Goal: Obtain resource: Obtain resource

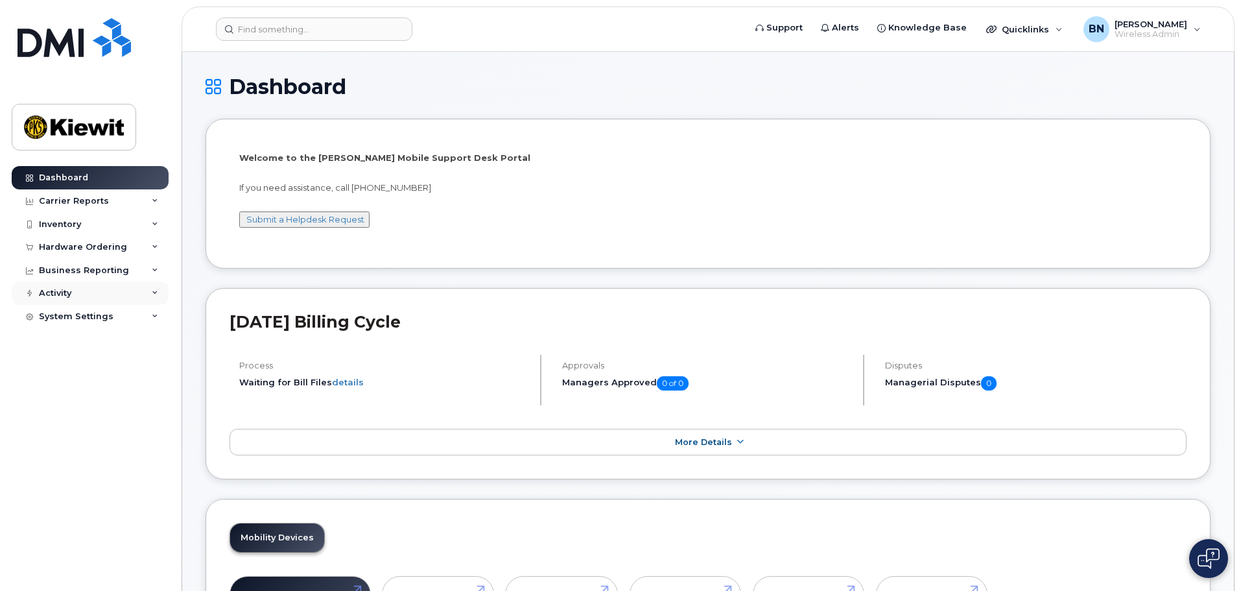
click at [151, 296] on div "Activity" at bounding box center [90, 292] width 157 height 23
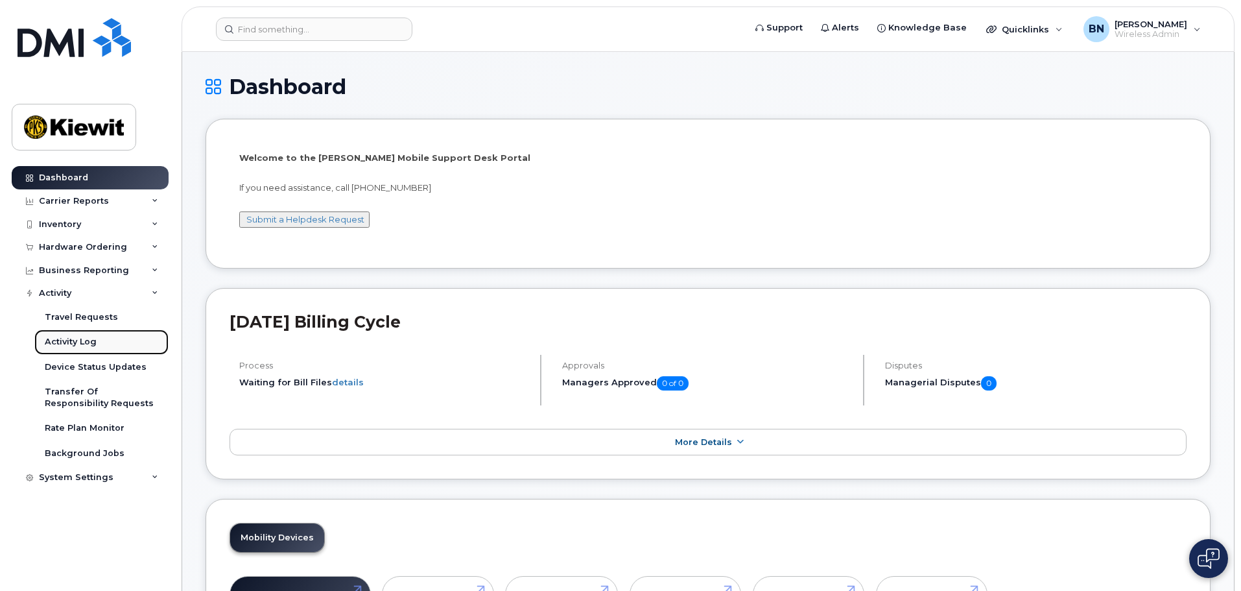
click at [110, 347] on link "Activity Log" at bounding box center [101, 341] width 134 height 25
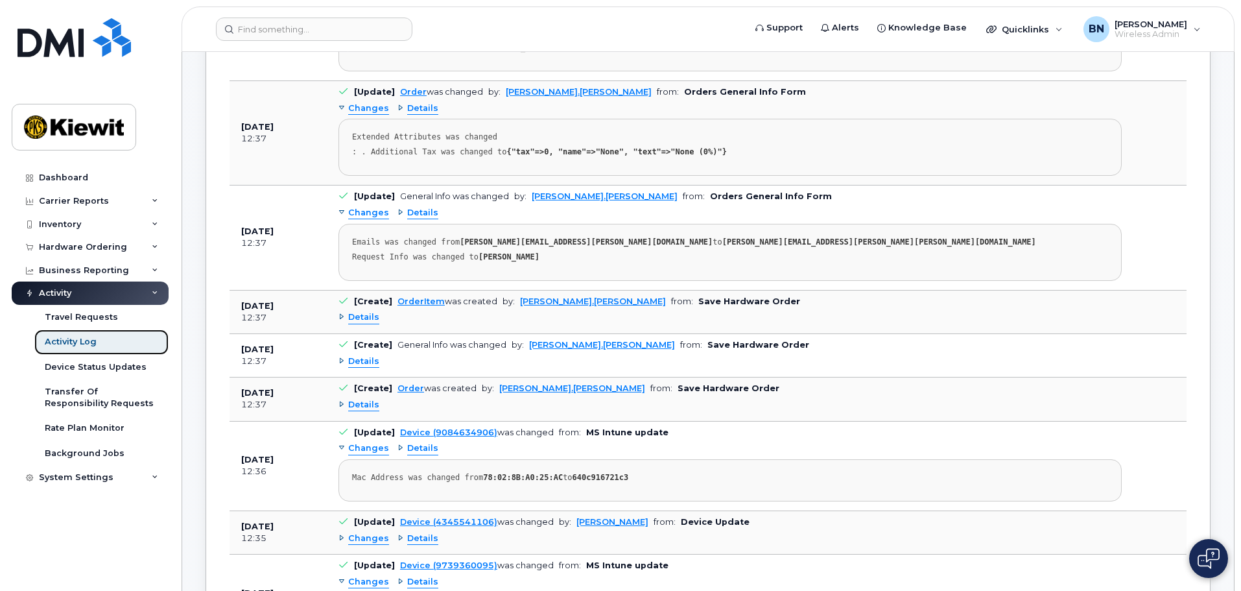
scroll to position [519, 0]
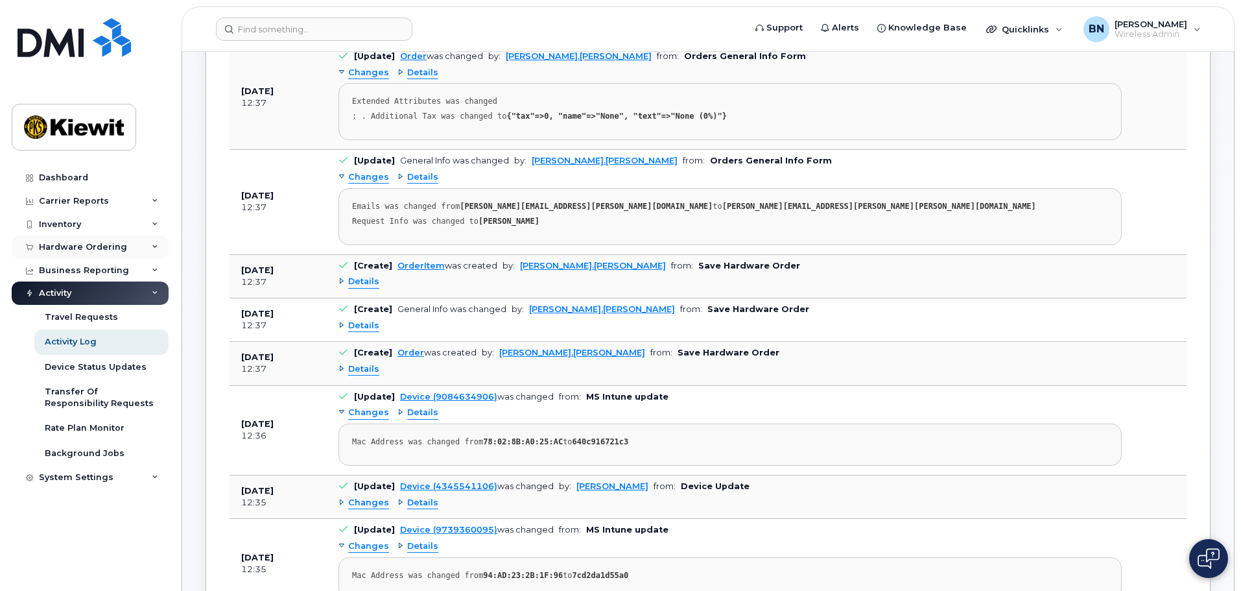
click at [147, 248] on div "Hardware Ordering" at bounding box center [90, 246] width 157 height 23
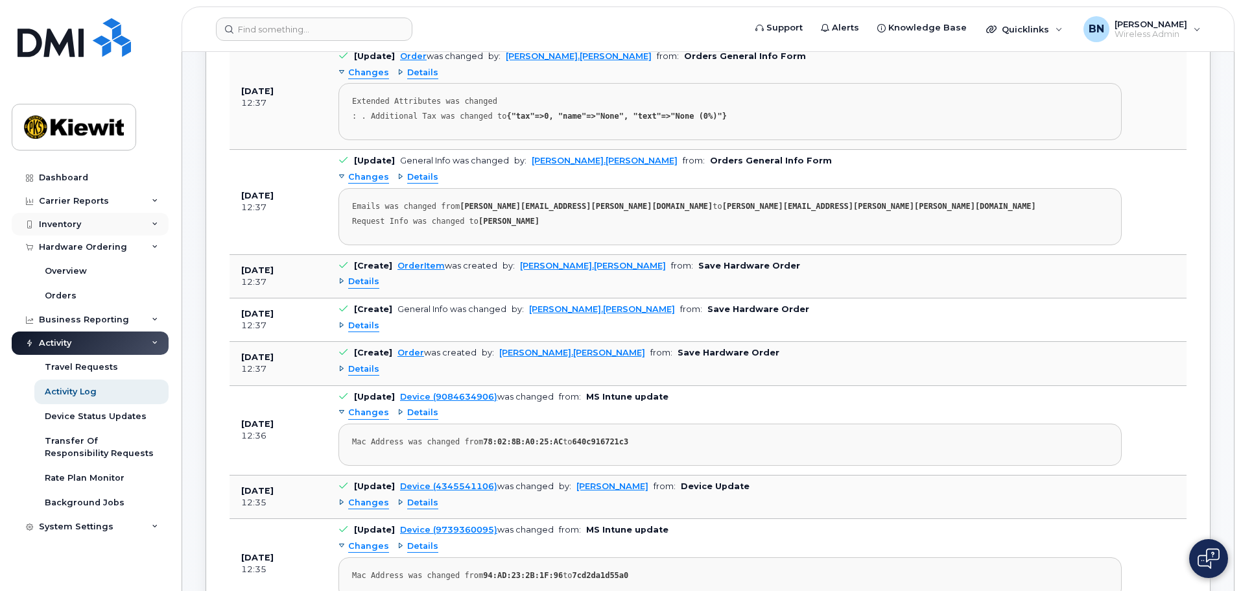
click at [149, 232] on div "Inventory" at bounding box center [90, 224] width 157 height 23
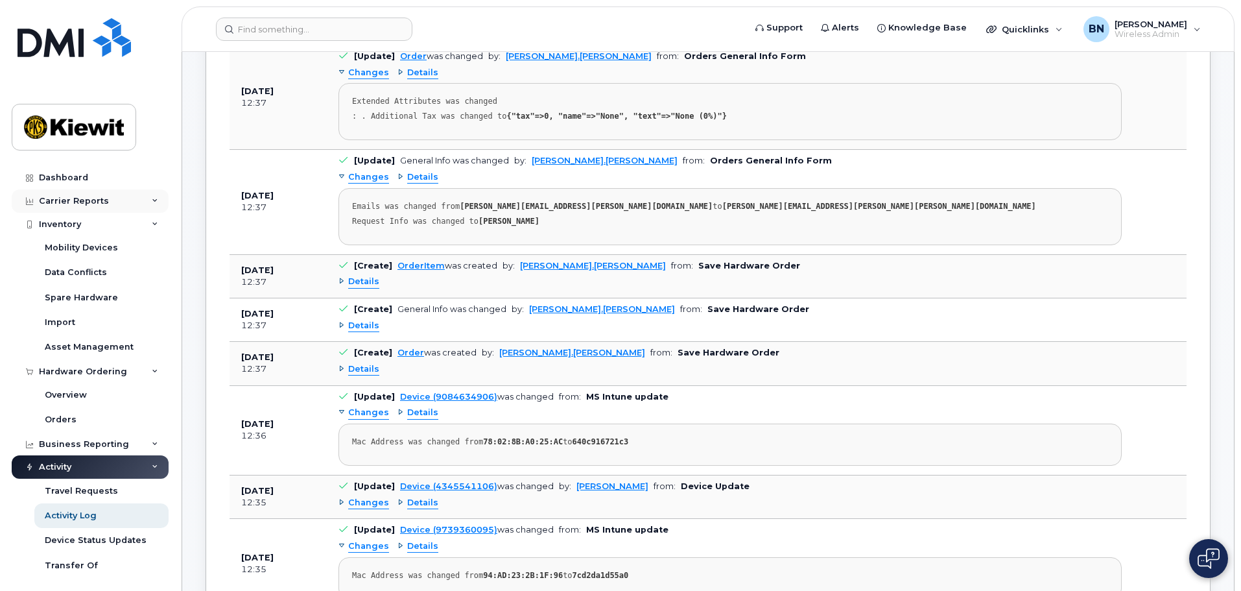
click at [154, 204] on icon at bounding box center [155, 201] width 6 height 6
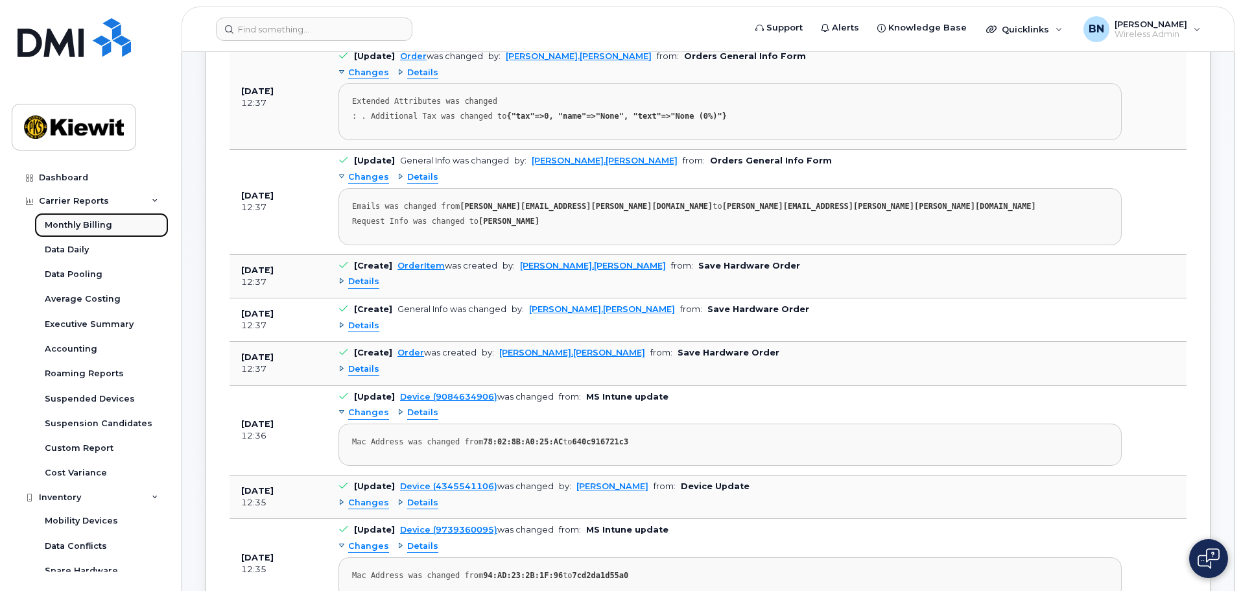
click at [131, 226] on link "Monthly Billing" at bounding box center [101, 225] width 134 height 25
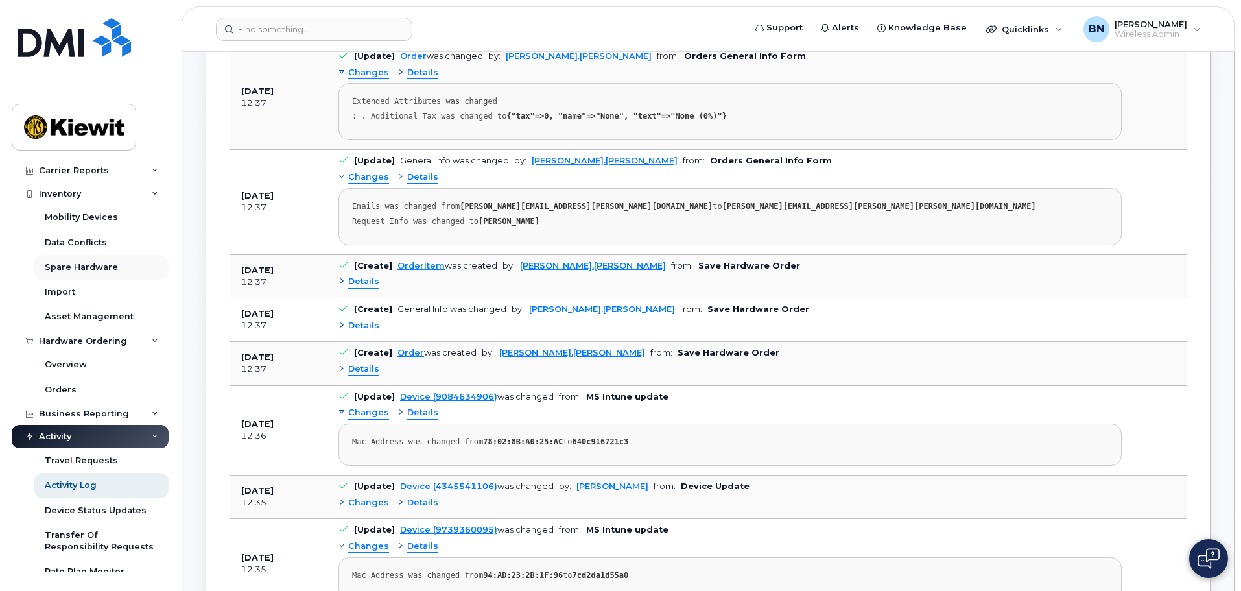
scroll to position [324, 0]
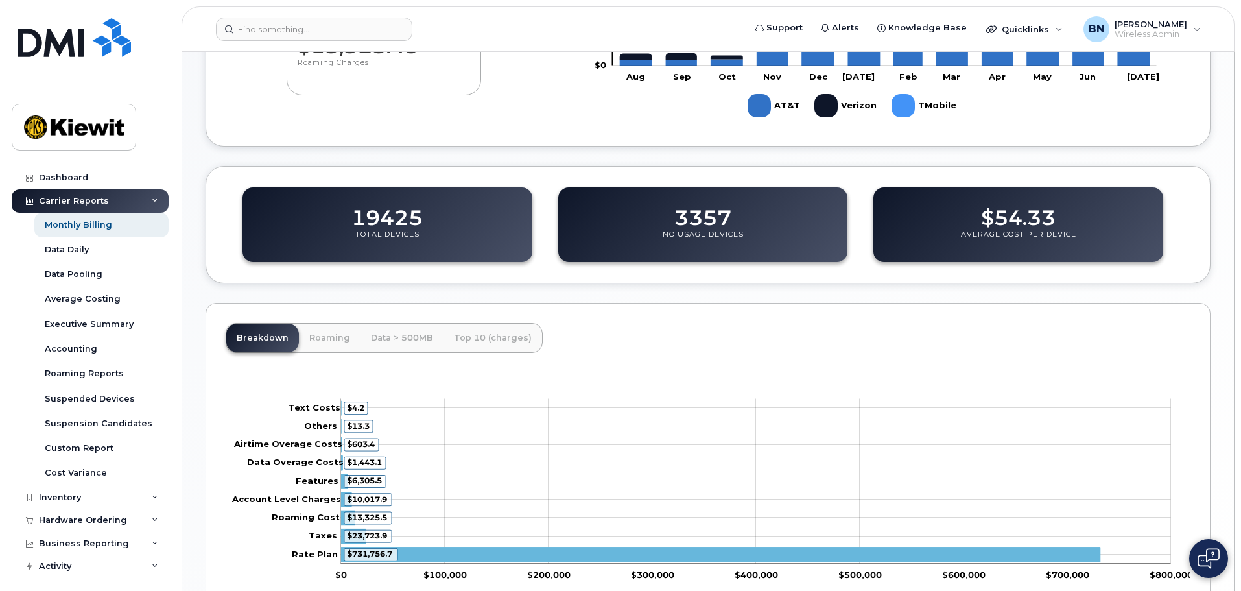
scroll to position [389, 0]
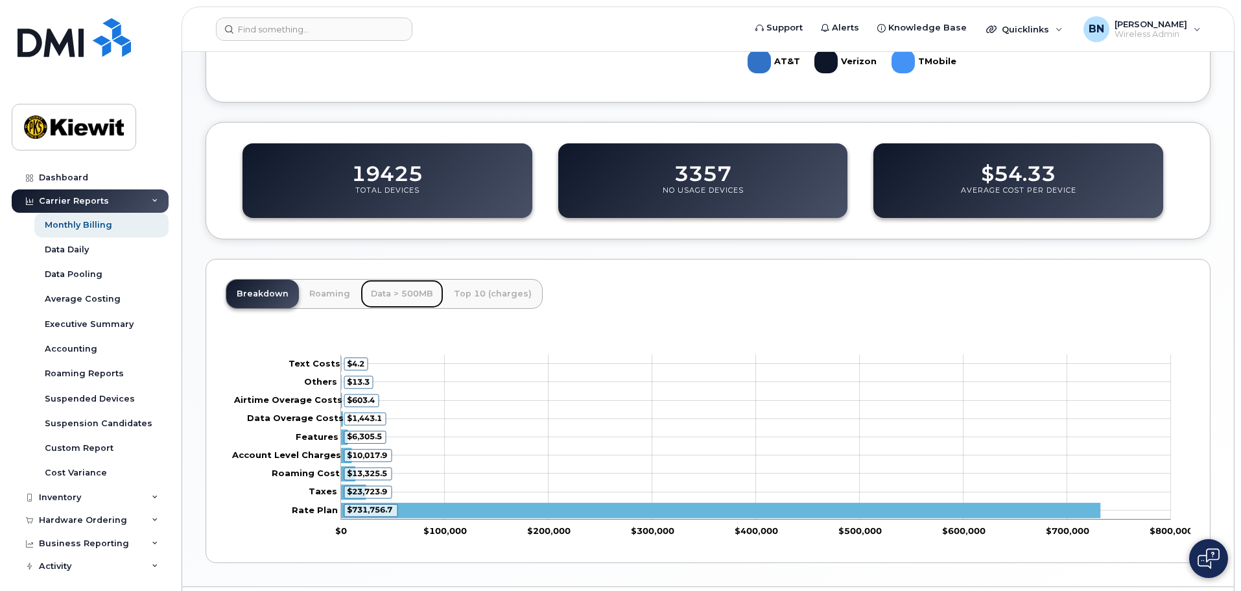
click at [405, 294] on link "Data > 500MB" at bounding box center [401, 293] width 83 height 29
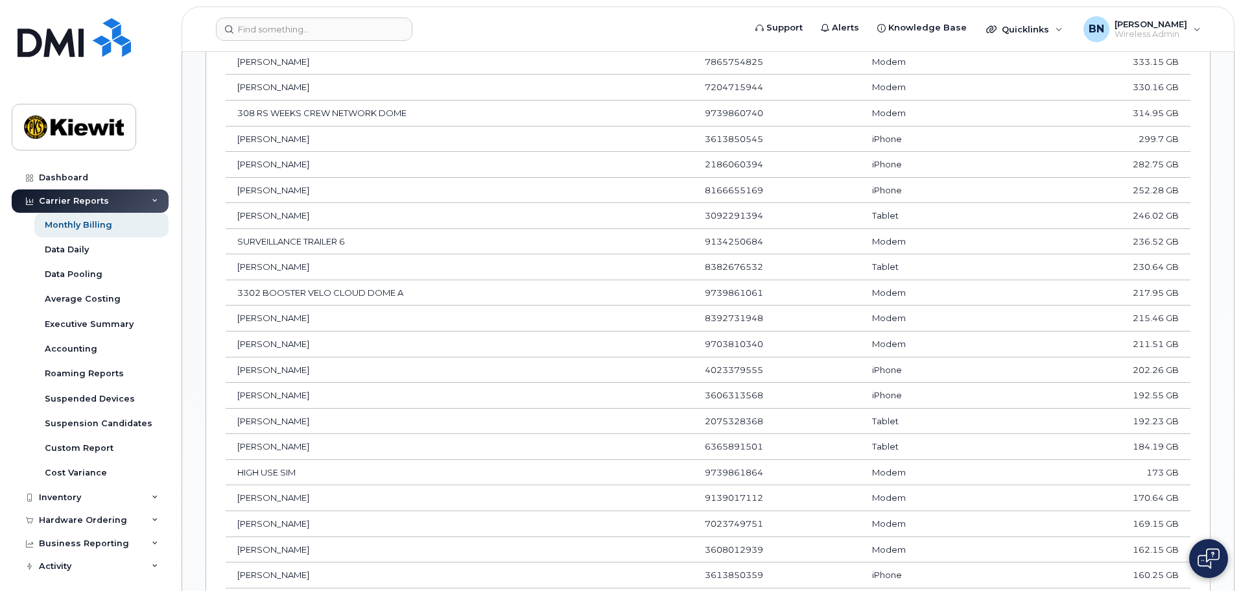
scroll to position [503, 0]
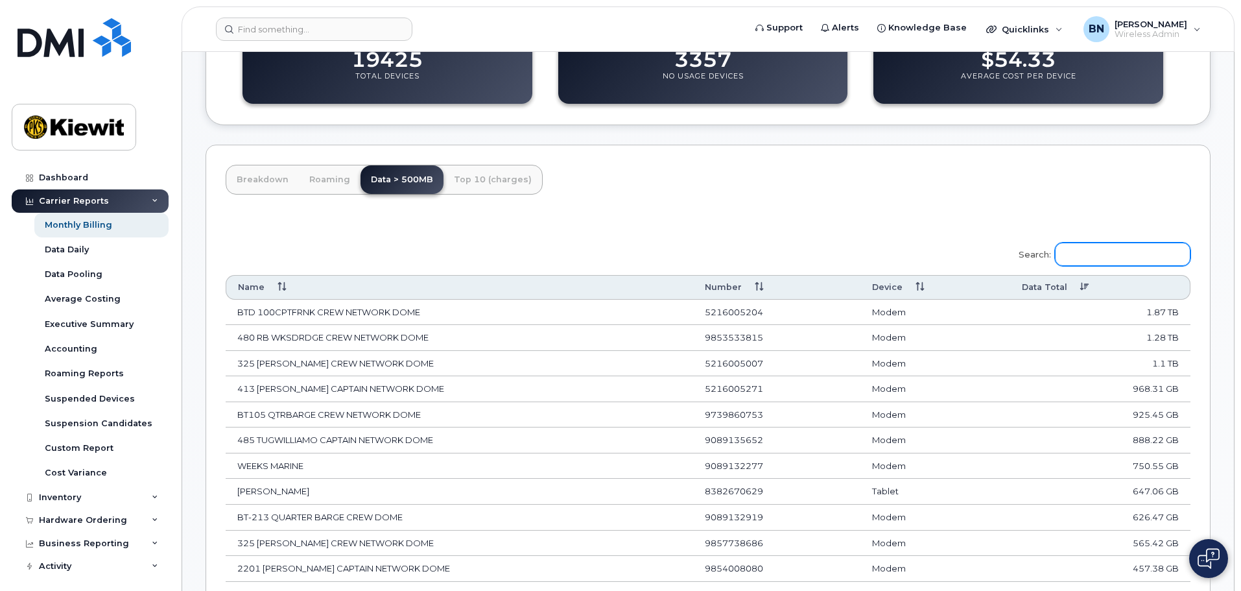
click at [1105, 254] on input "Search:" at bounding box center [1122, 253] width 135 height 23
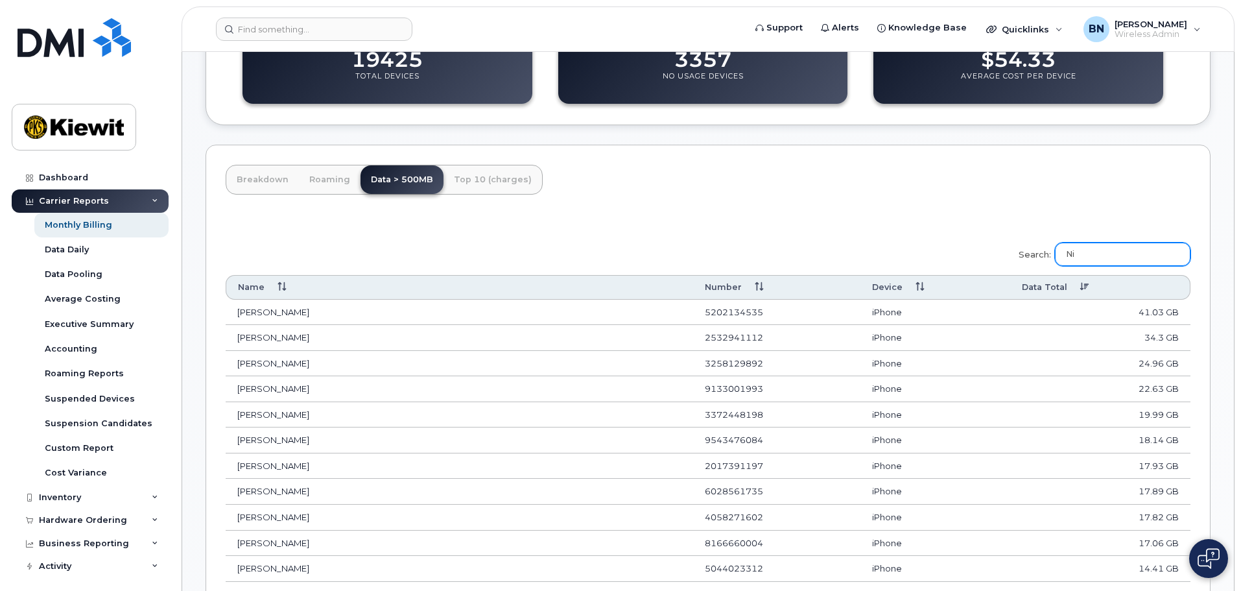
type input "N"
type input "S"
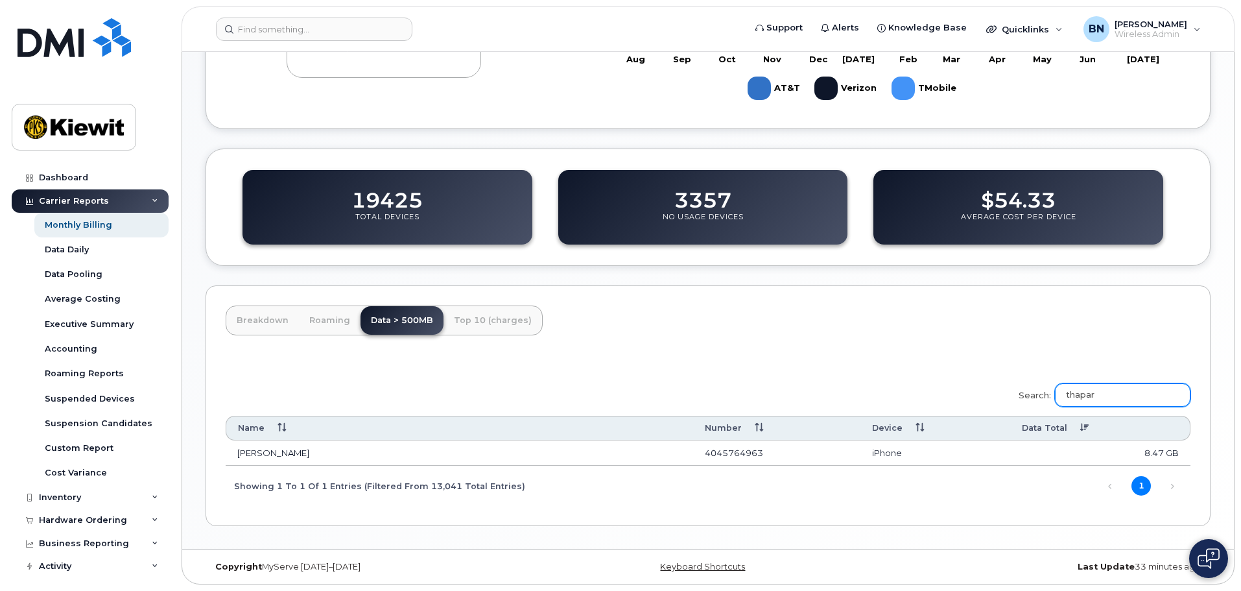
type input "thapar"
click at [550, 450] on td "[PERSON_NAME]" at bounding box center [459, 453] width 467 height 26
click at [262, 439] on th "Name" at bounding box center [459, 428] width 467 height 24
click at [95, 473] on div "Cost Variance" at bounding box center [76, 473] width 62 height 12
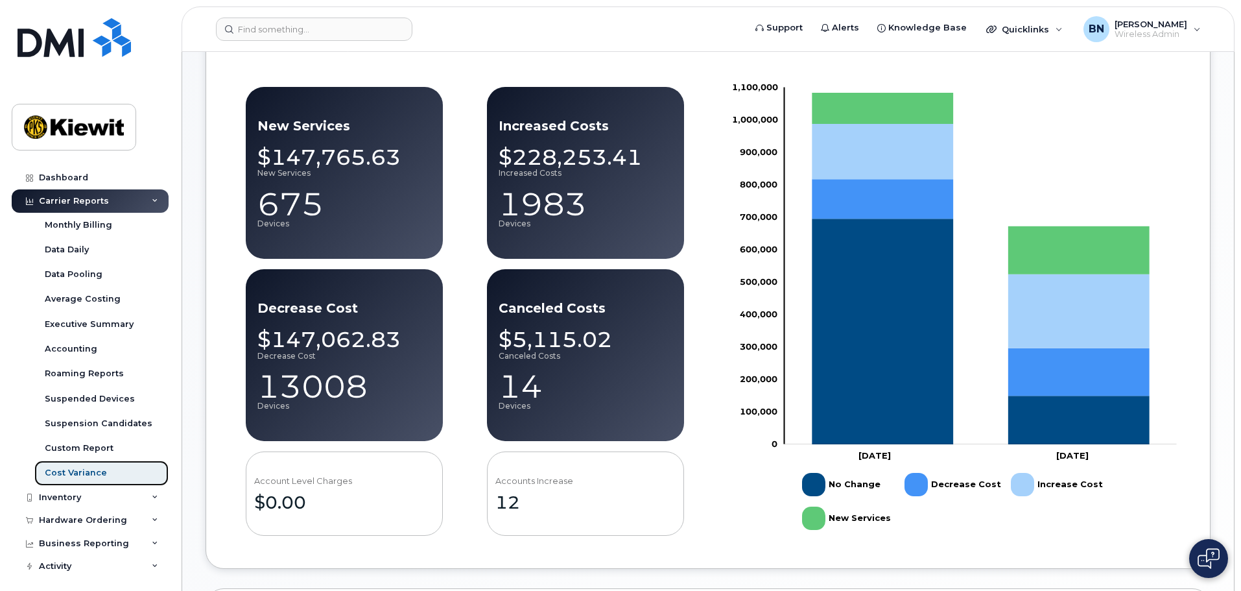
scroll to position [541, 0]
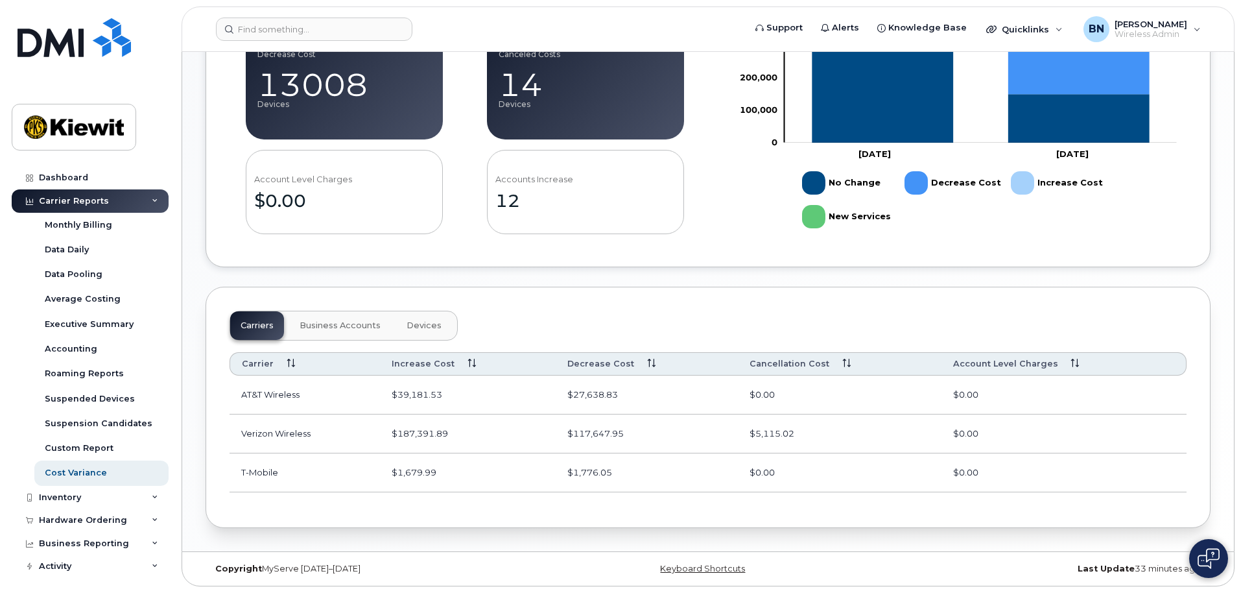
click at [406, 321] on span "Devices" at bounding box center [423, 325] width 35 height 10
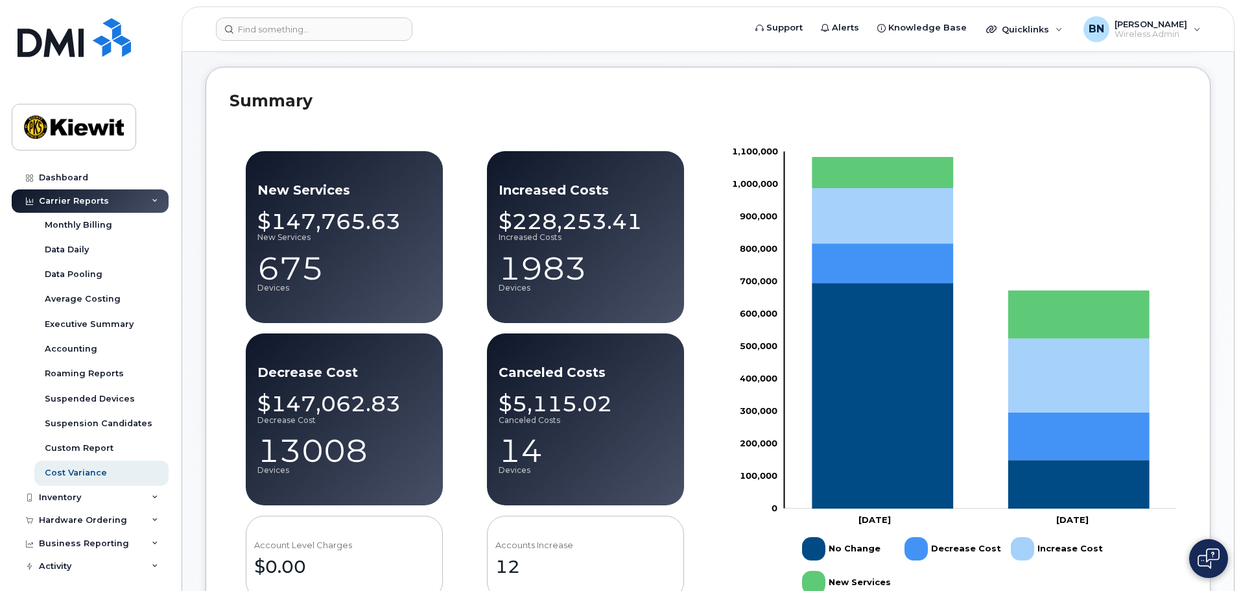
scroll to position [0, 0]
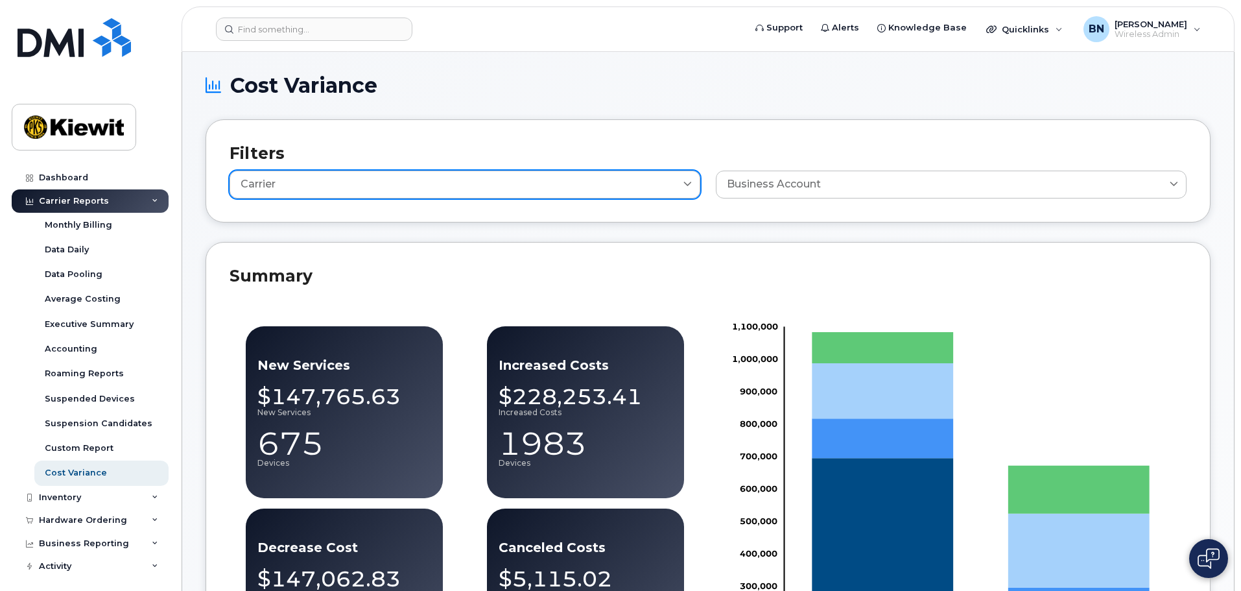
click at [623, 183] on div "Carrier" at bounding box center [465, 185] width 449 height 14
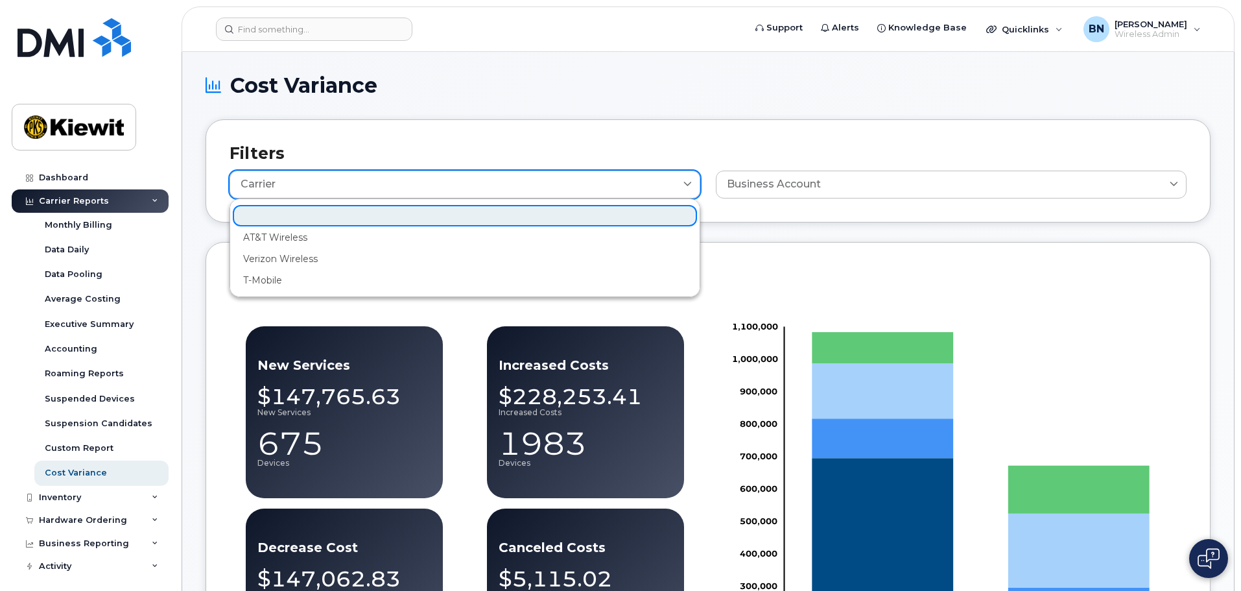
click at [620, 185] on div "Carrier" at bounding box center [465, 185] width 449 height 14
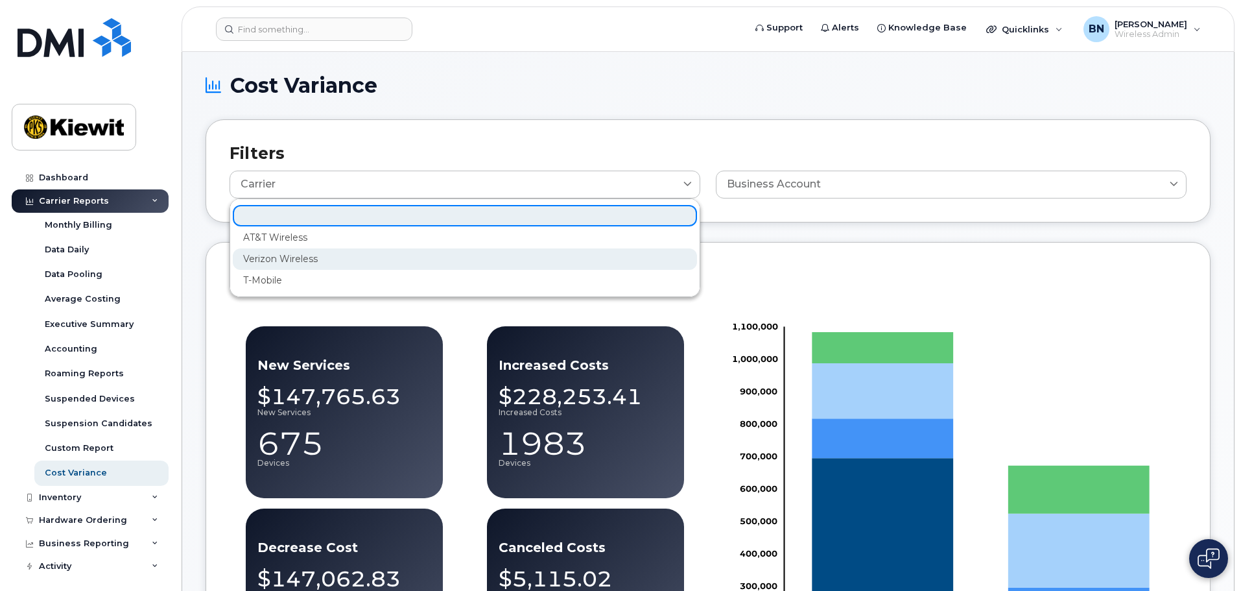
click at [528, 253] on div "Verizon Wireless" at bounding box center [465, 258] width 464 height 21
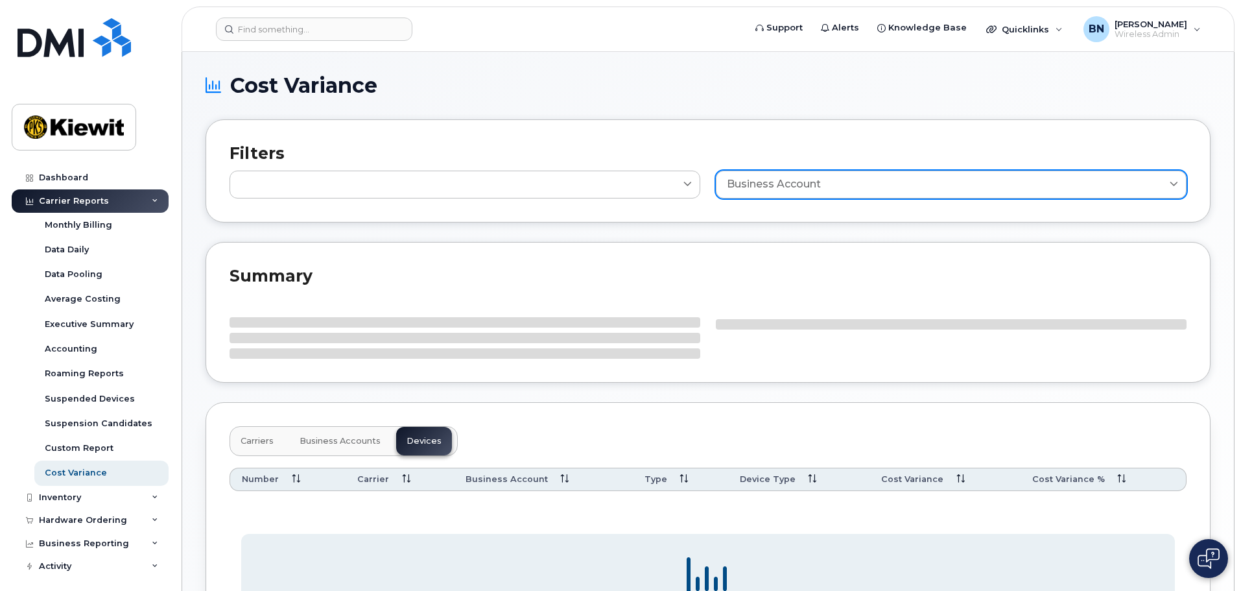
click at [798, 184] on span "Business Account" at bounding box center [774, 185] width 94 height 14
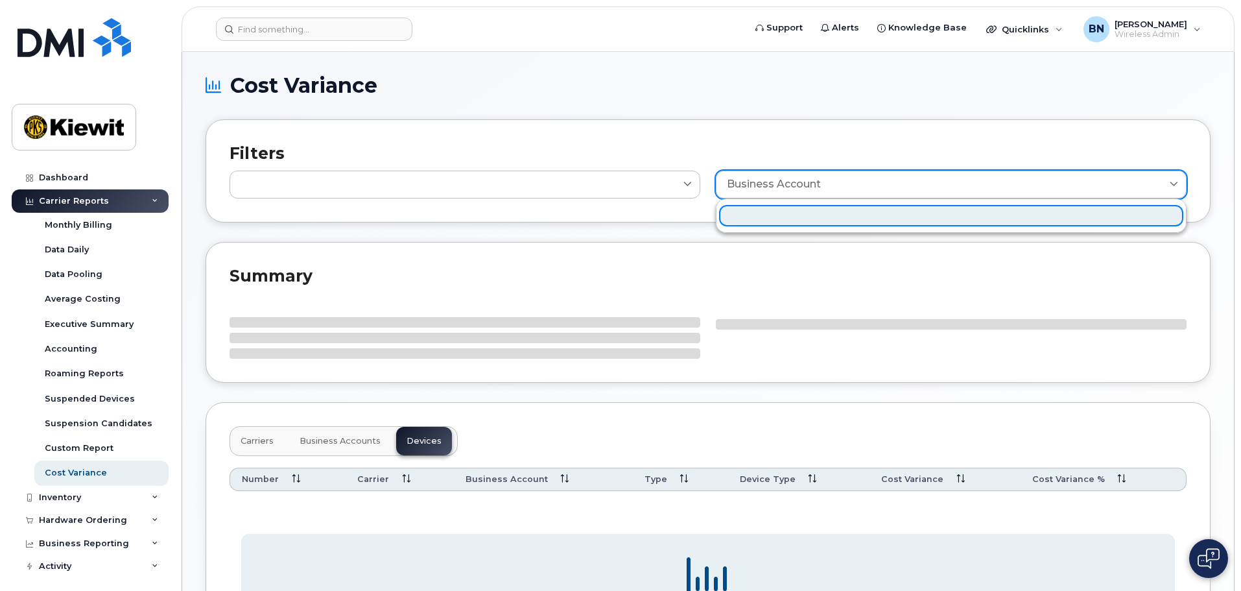
click at [798, 182] on span "Business Account" at bounding box center [774, 185] width 94 height 14
click at [714, 256] on div "Summary" at bounding box center [708, 312] width 1005 height 140
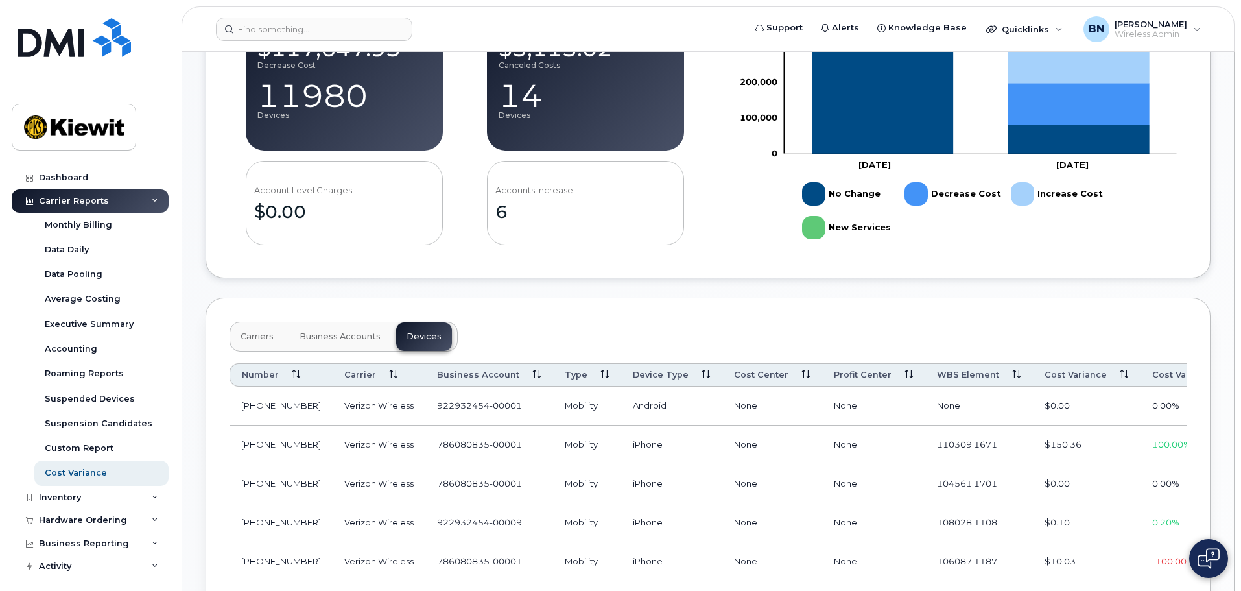
scroll to position [528, 0]
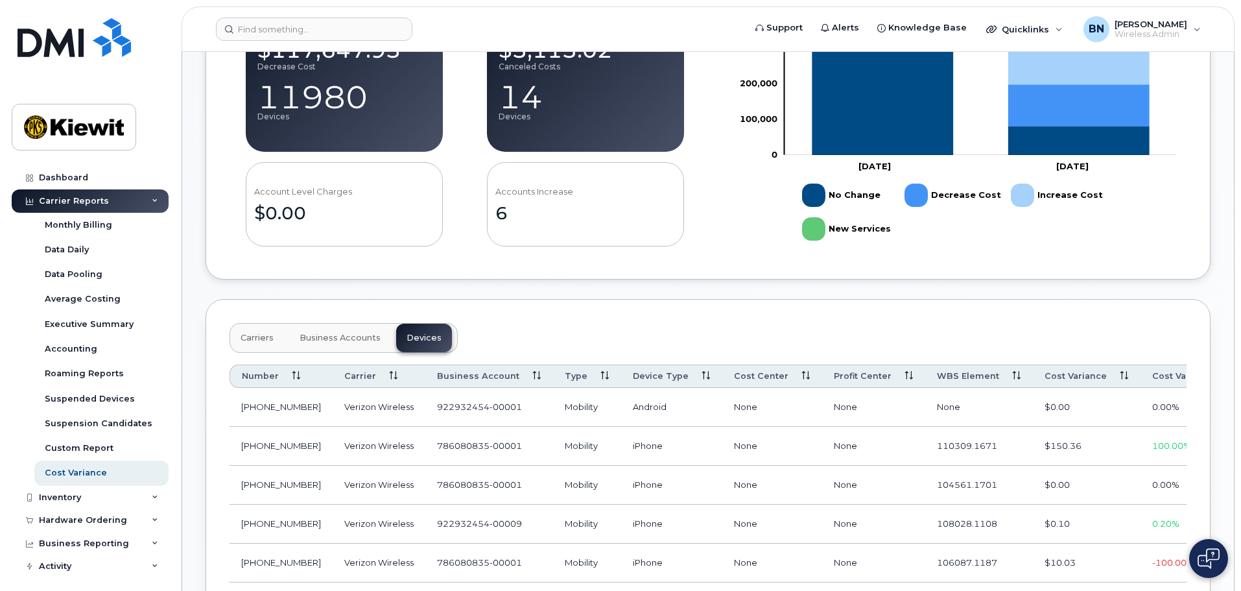
click at [266, 375] on span "Number" at bounding box center [260, 376] width 37 height 12
click at [266, 376] on span "Number" at bounding box center [260, 376] width 37 height 12
click at [265, 376] on span "Number" at bounding box center [260, 376] width 37 height 12
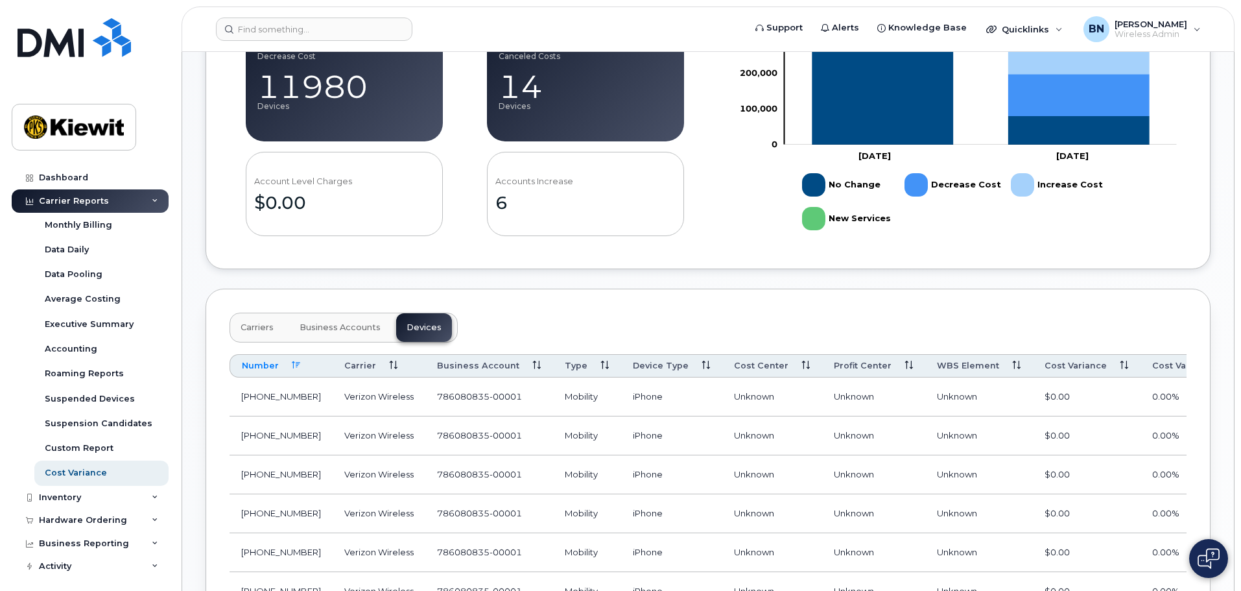
scroll to position [658, 0]
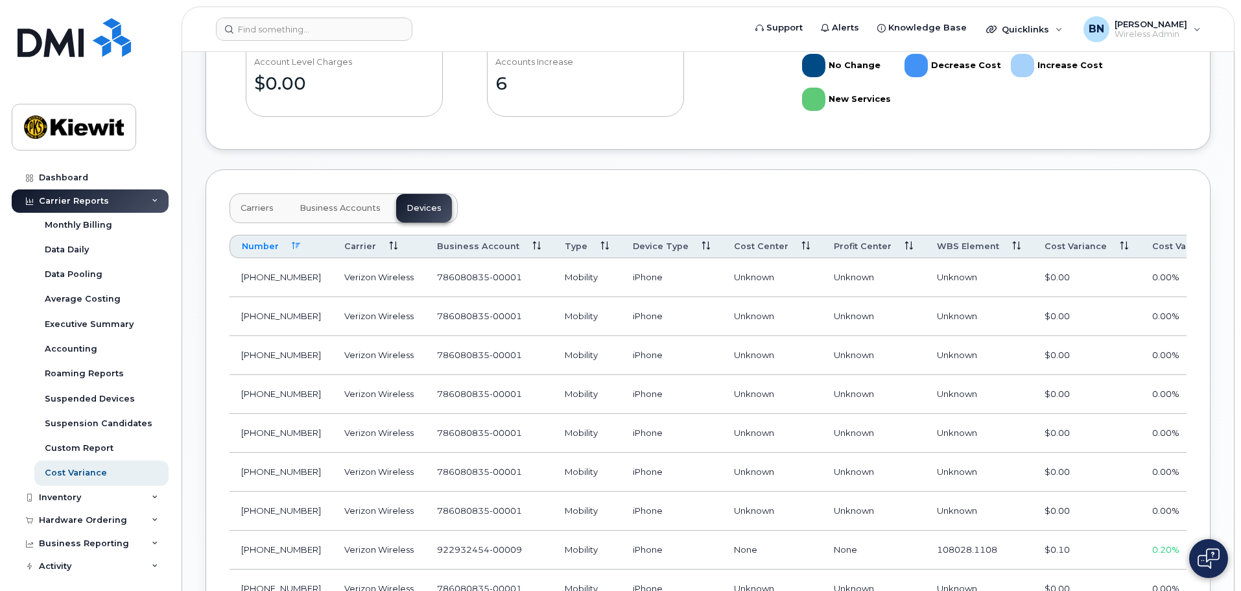
click at [1044, 242] on span "Cost Variance" at bounding box center [1075, 247] width 62 height 12
click at [1044, 250] on span "Cost Variance" at bounding box center [1075, 247] width 62 height 12
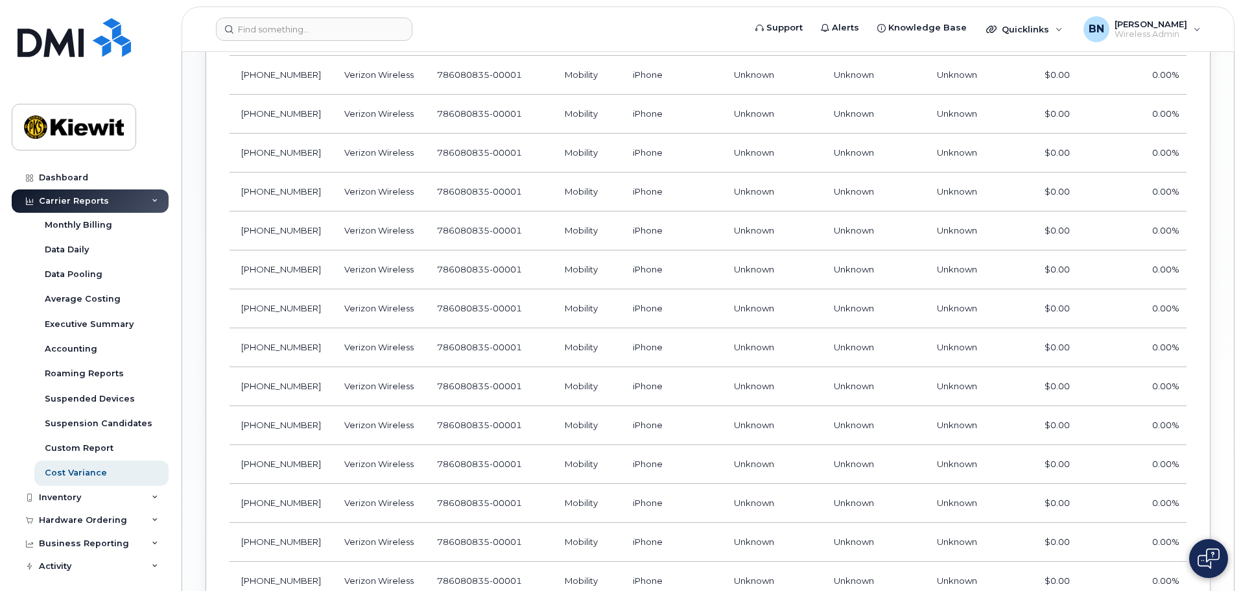
scroll to position [1436, 0]
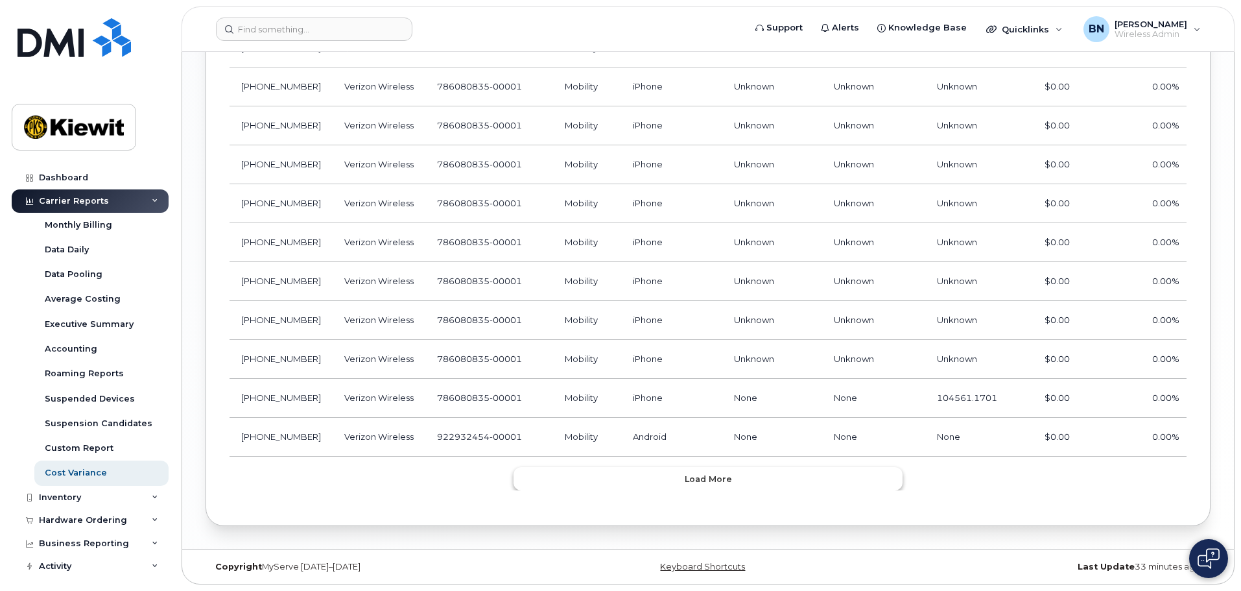
click at [722, 476] on span "Load more" at bounding box center [708, 479] width 47 height 12
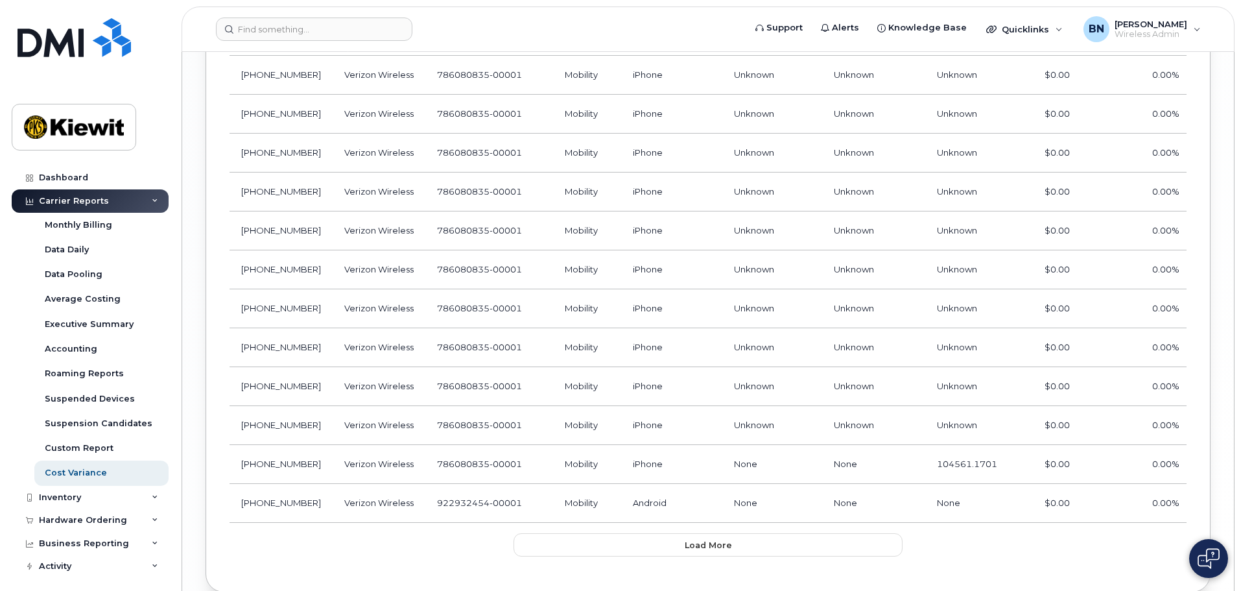
scroll to position [2408, 0]
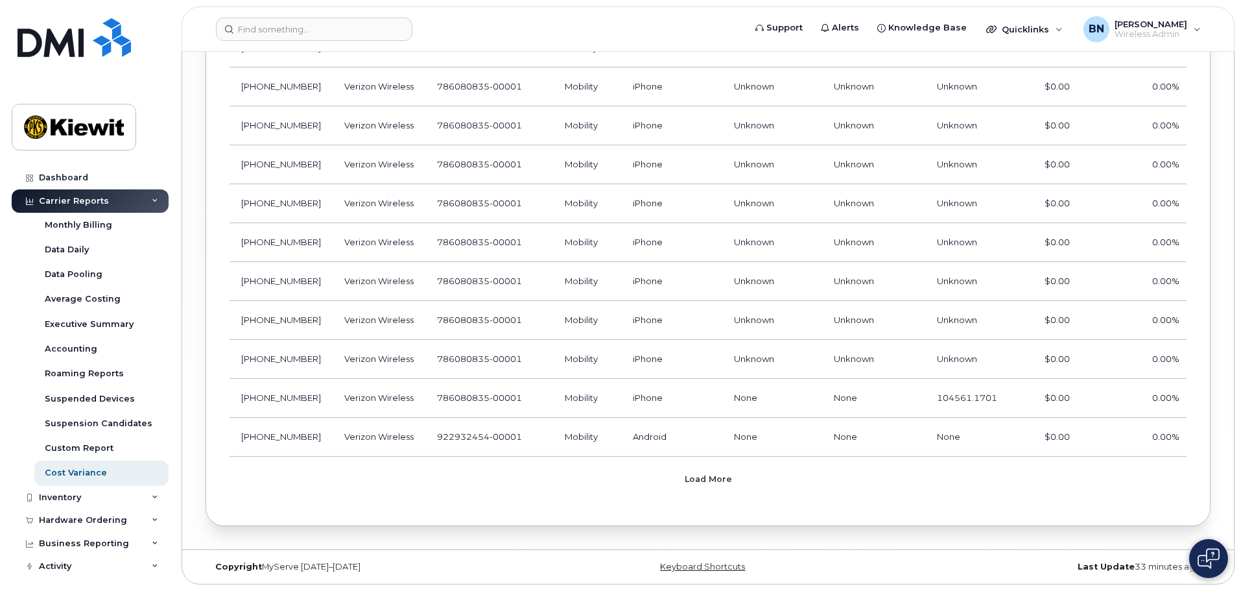
click at [700, 486] on button "Load more" at bounding box center [707, 478] width 389 height 23
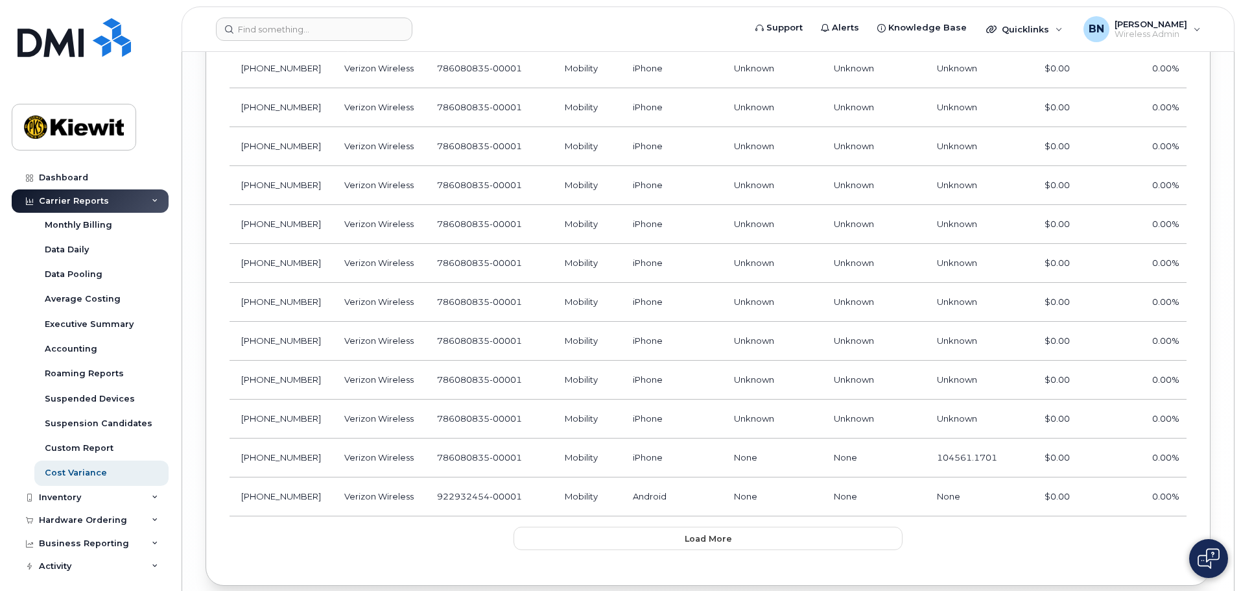
scroll to position [3381, 0]
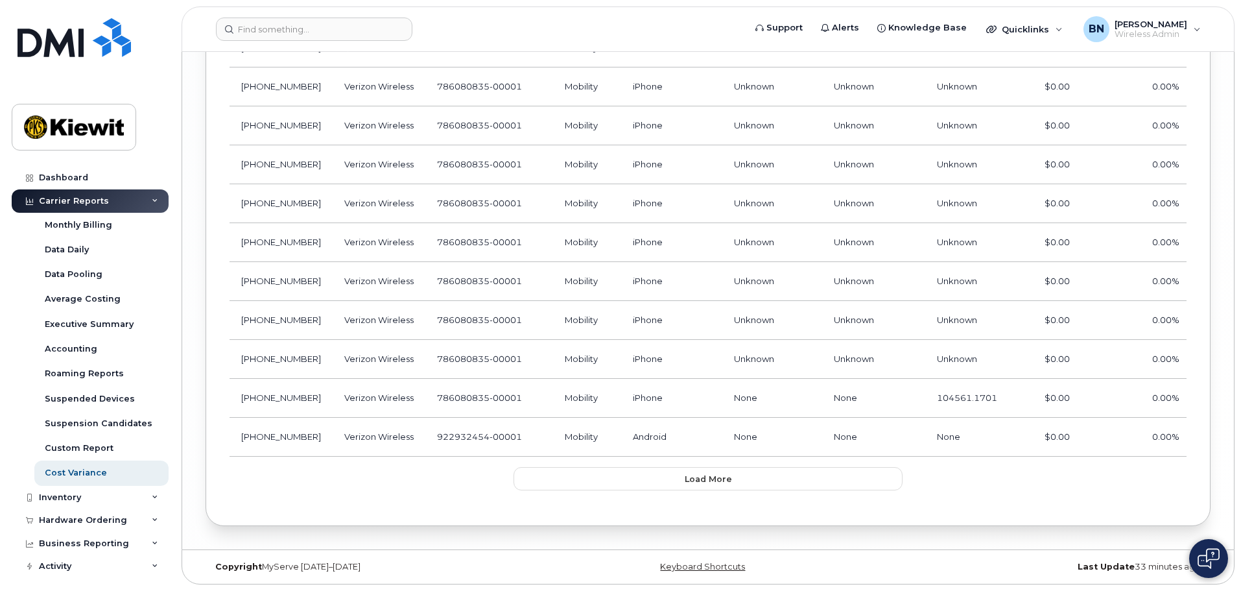
click at [685, 484] on span "Load more" at bounding box center [708, 479] width 47 height 12
click at [696, 485] on button "Load more" at bounding box center [707, 478] width 389 height 23
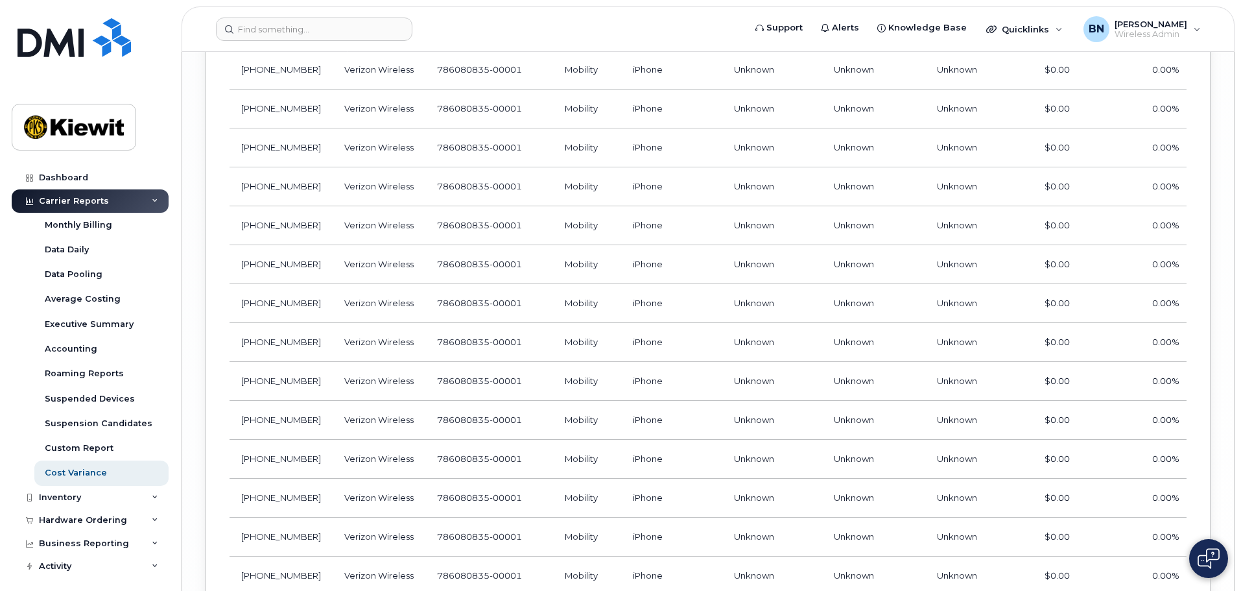
scroll to position [5261, 0]
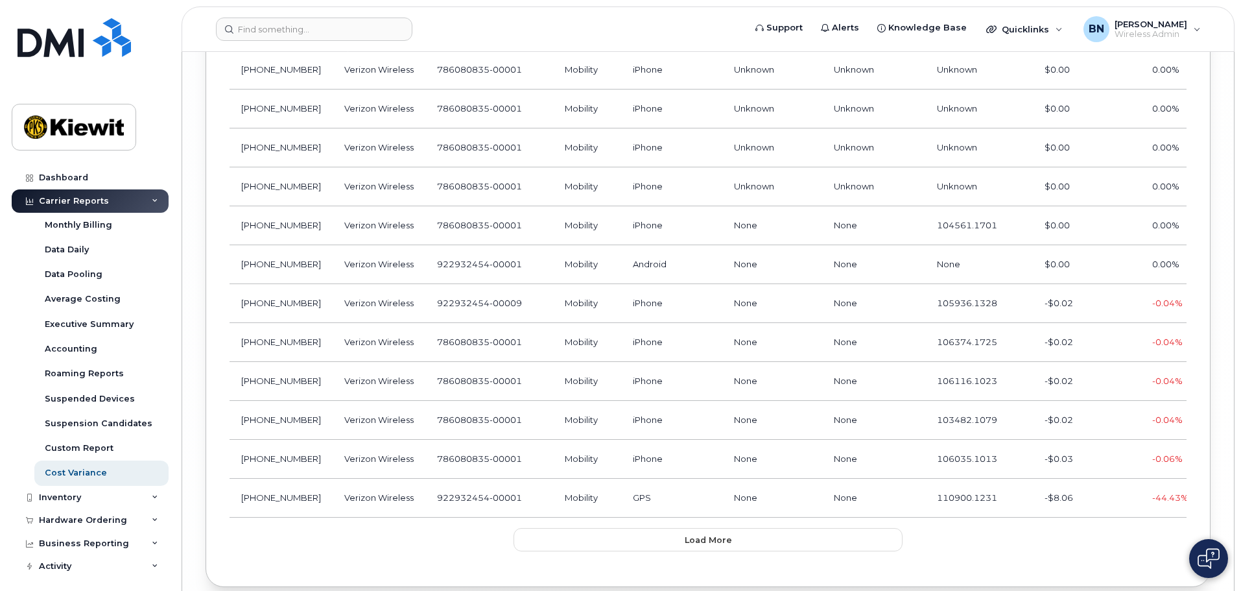
click at [665, 540] on button "Load more" at bounding box center [707, 539] width 389 height 23
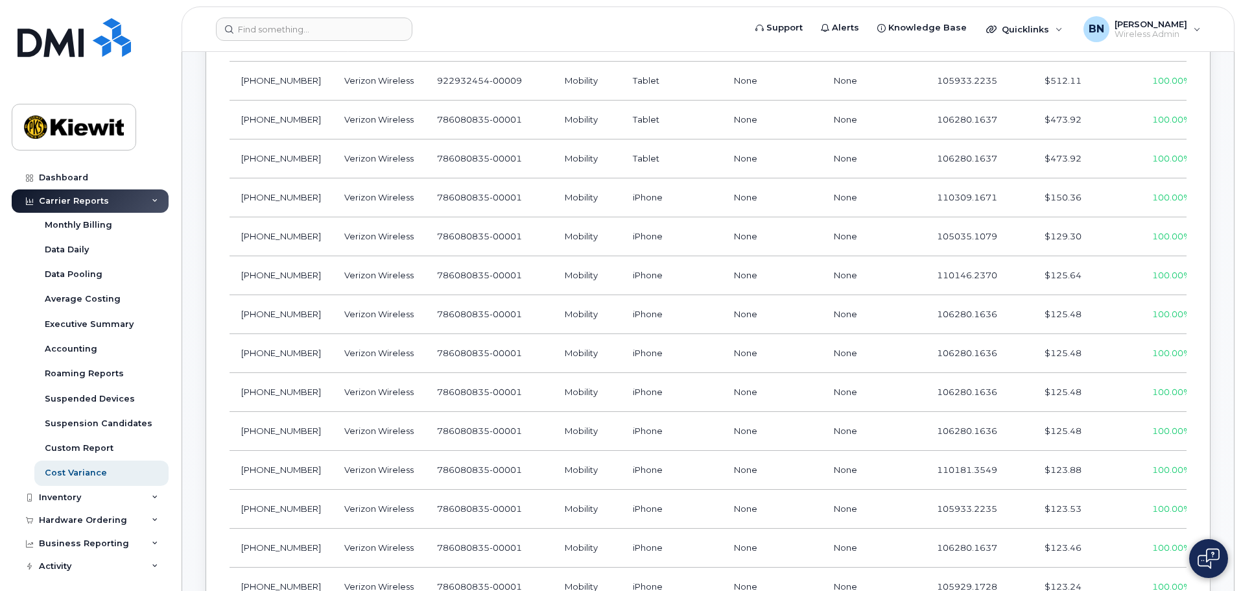
scroll to position [658, 0]
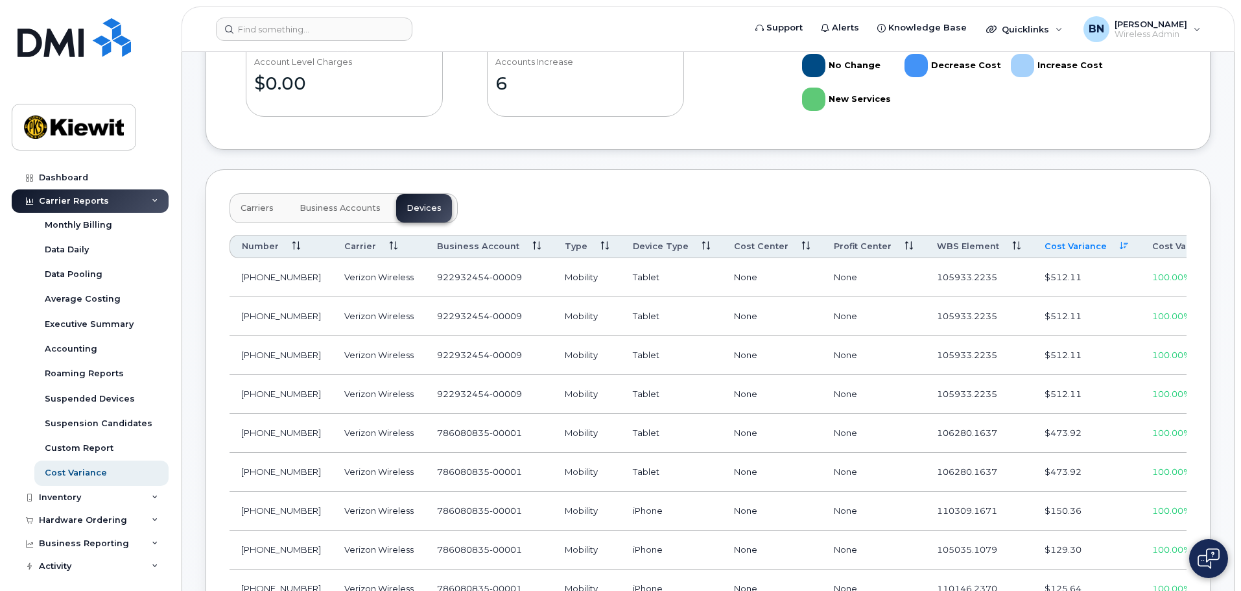
click at [275, 248] on span "Number" at bounding box center [260, 247] width 37 height 12
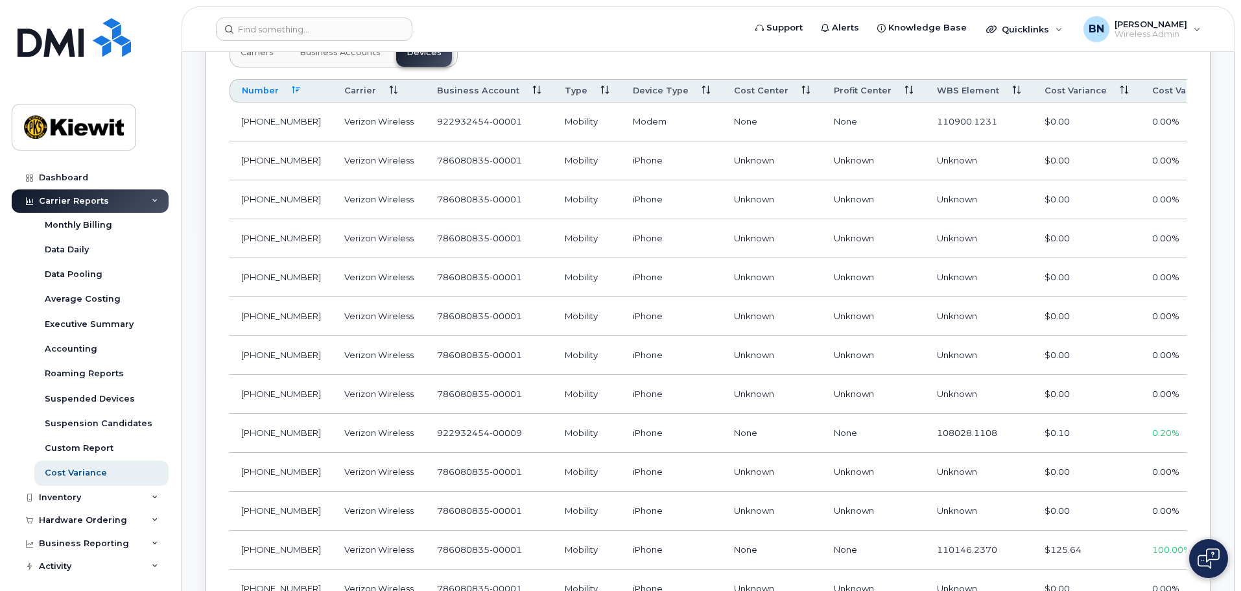
scroll to position [852, 0]
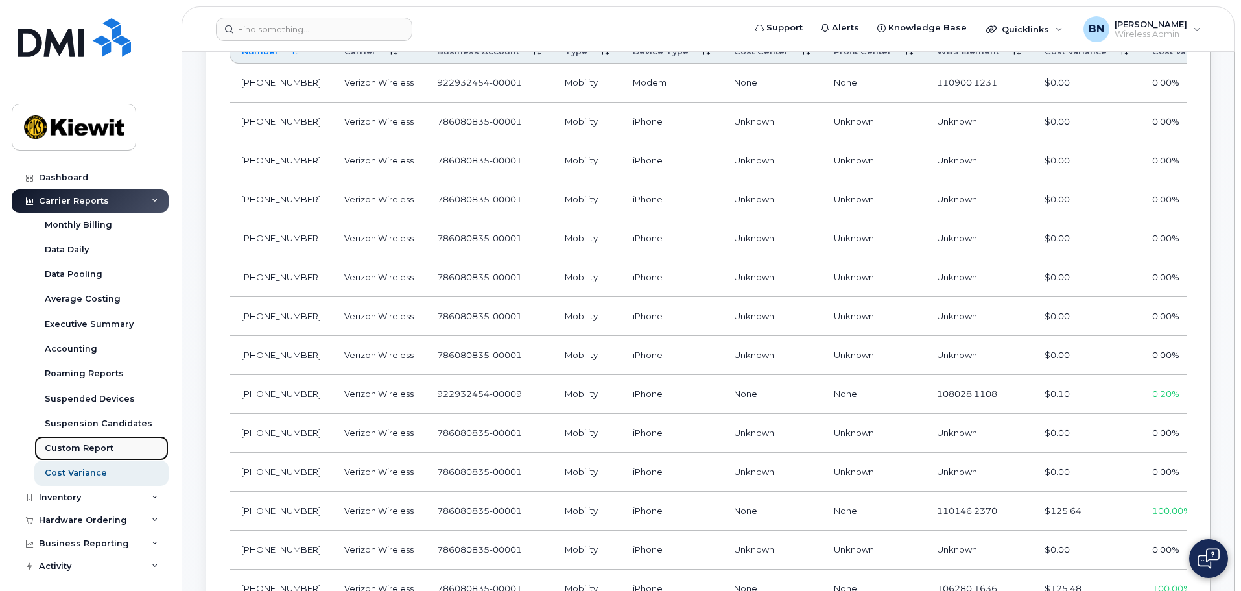
click at [100, 445] on div "Custom Report" at bounding box center [79, 448] width 69 height 12
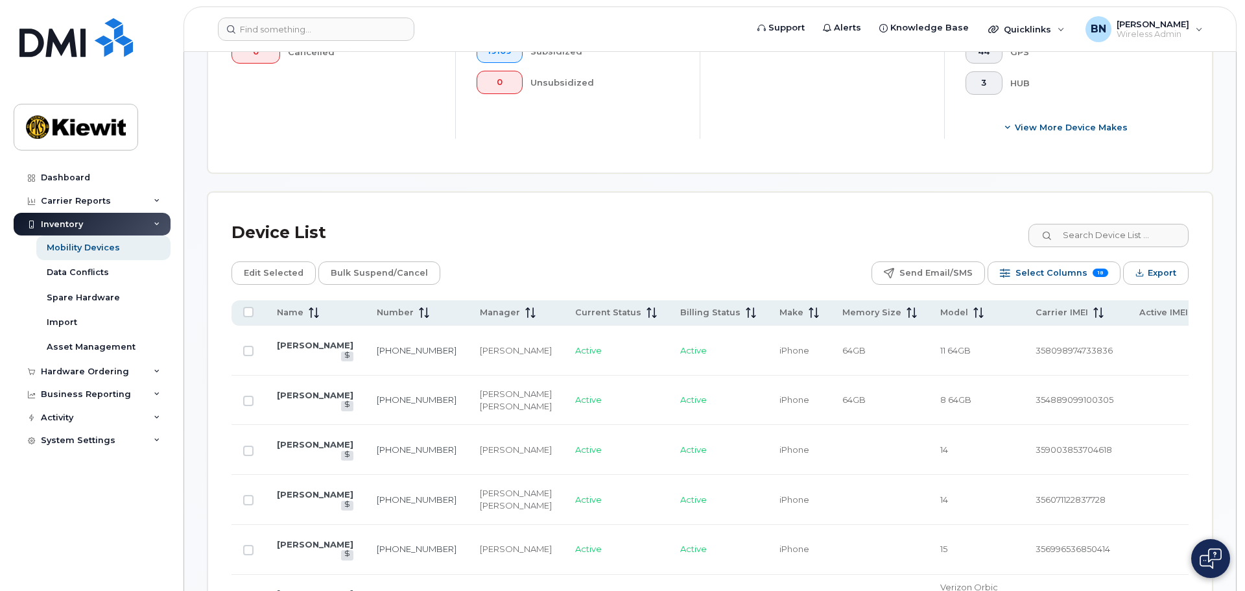
scroll to position [499, 0]
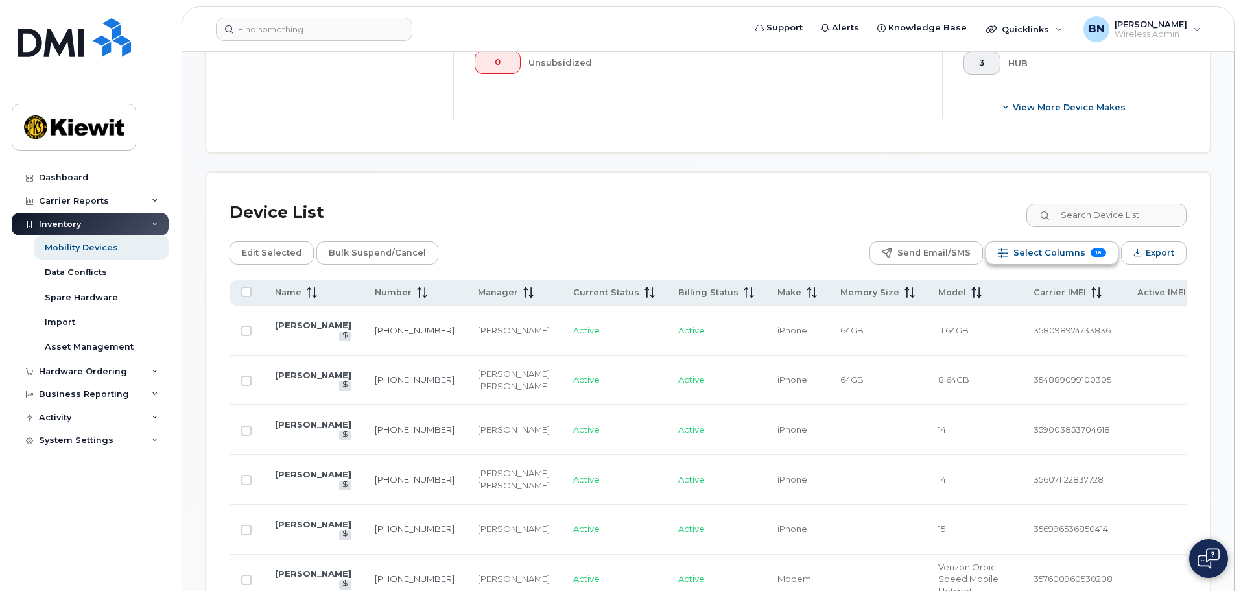
click at [1035, 245] on span "Select Columns" at bounding box center [1049, 252] width 72 height 19
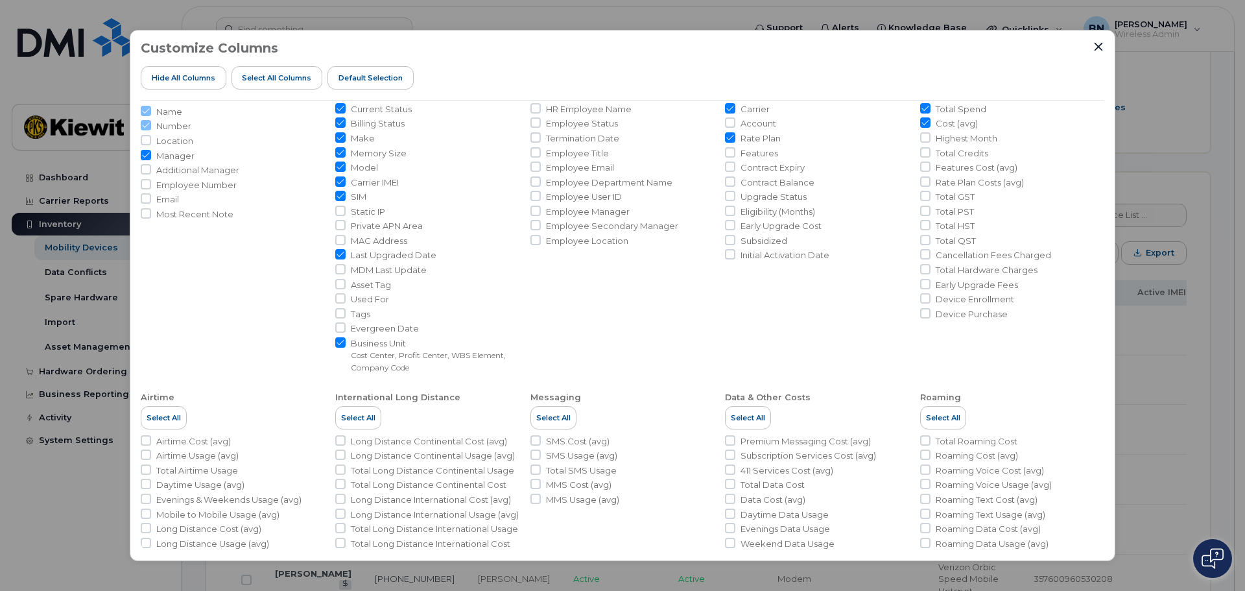
scroll to position [130, 0]
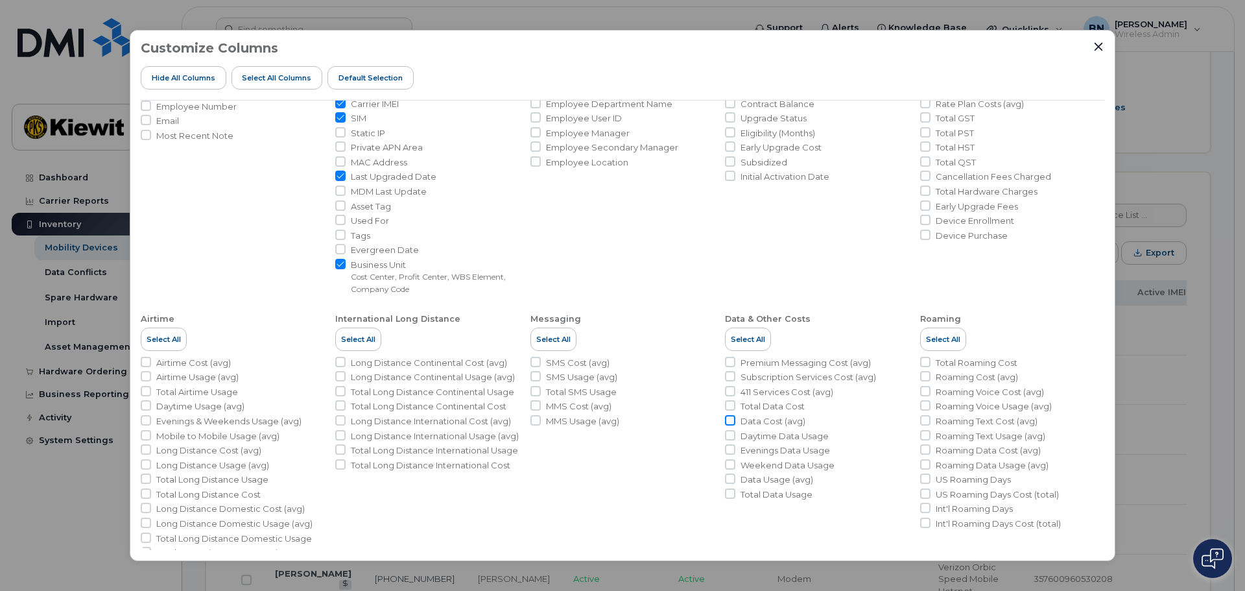
click at [728, 421] on input "Data Cost (avg)" at bounding box center [730, 420] width 10 height 10
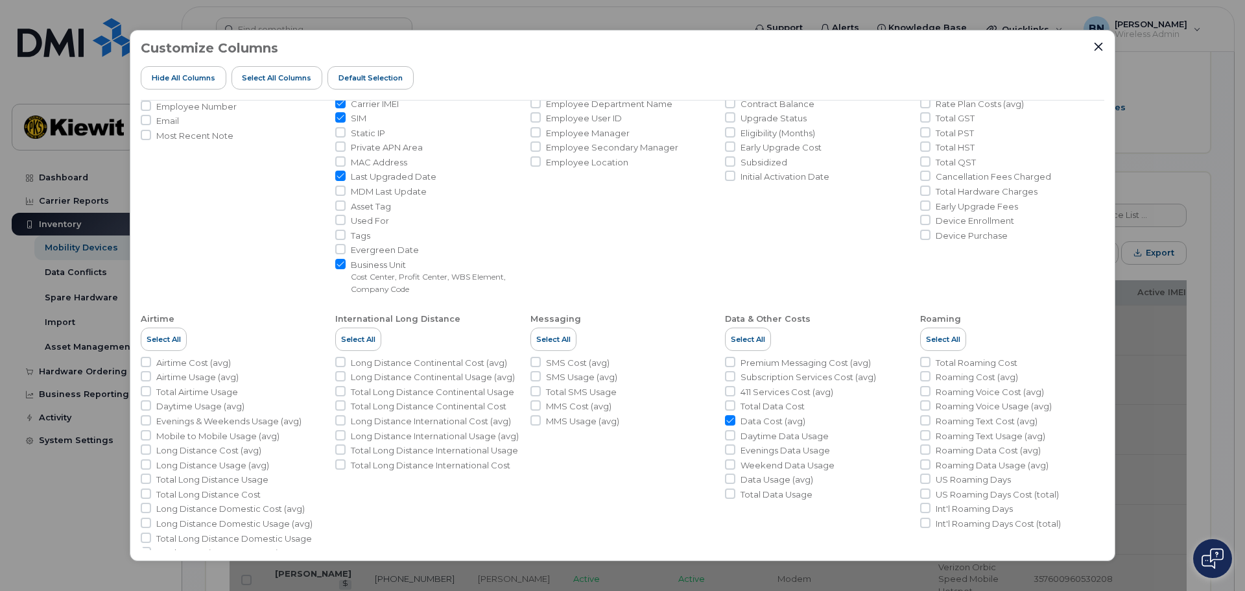
click at [728, 421] on input "Data Cost (avg)" at bounding box center [730, 420] width 10 height 10
checkbox input "false"
click at [729, 403] on input "Total Data Cost" at bounding box center [730, 405] width 10 height 10
checkbox input "true"
click at [729, 476] on input "Data Usage (avg)" at bounding box center [730, 478] width 10 height 10
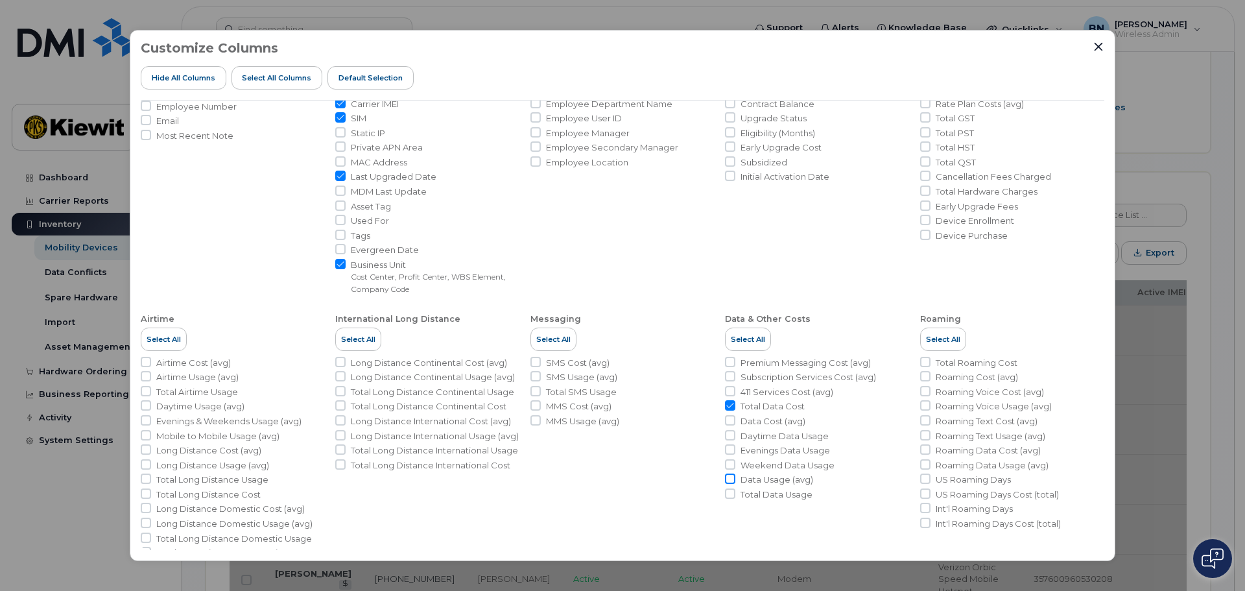
checkbox input "true"
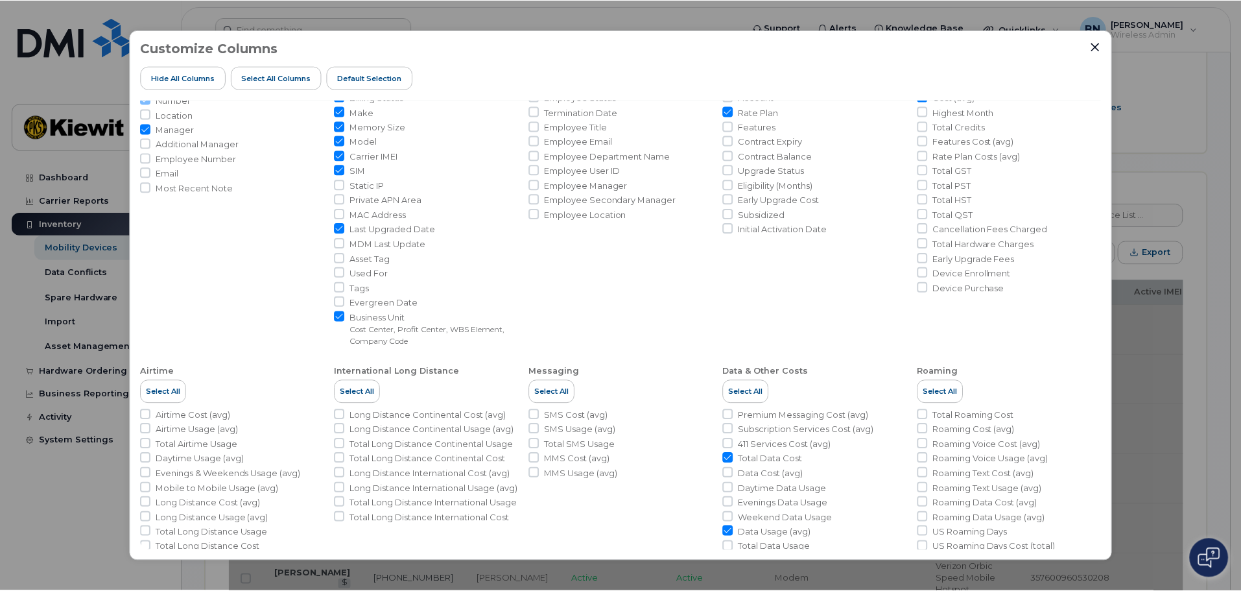
scroll to position [0, 0]
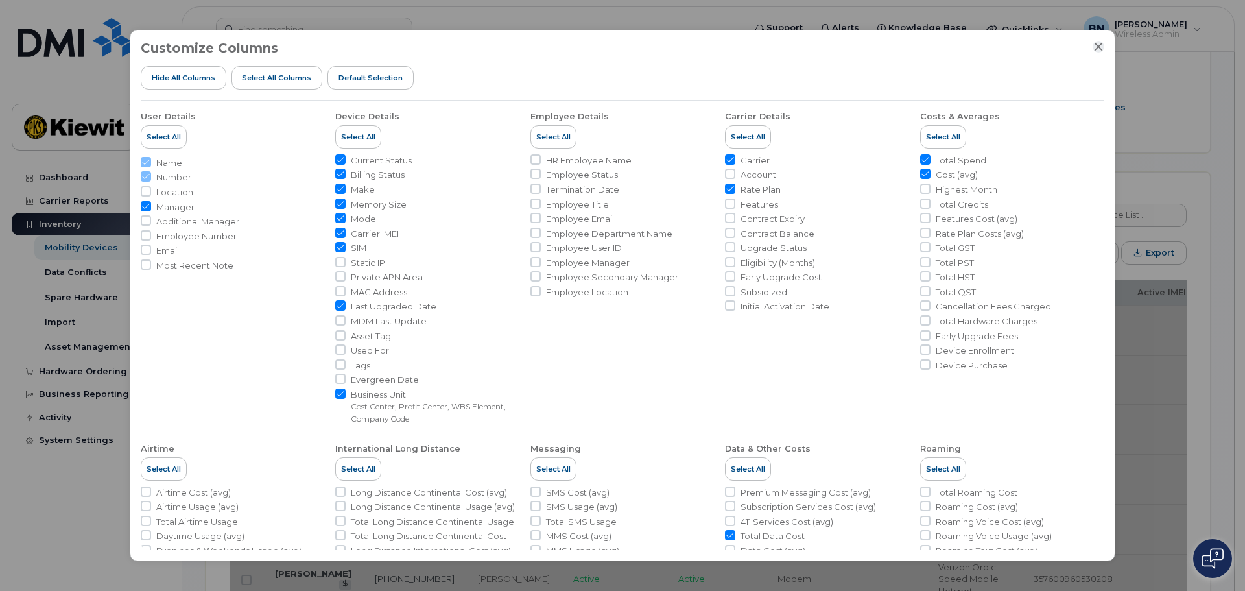
click at [1099, 45] on icon "Close" at bounding box center [1098, 46] width 10 height 10
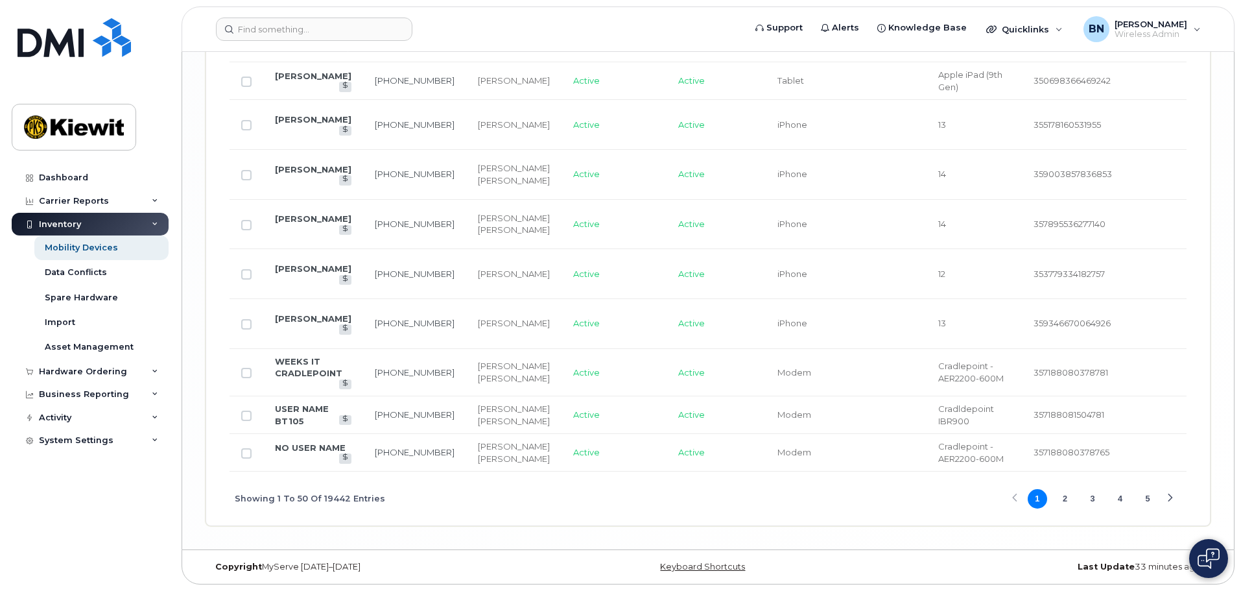
scroll to position [3076, 0]
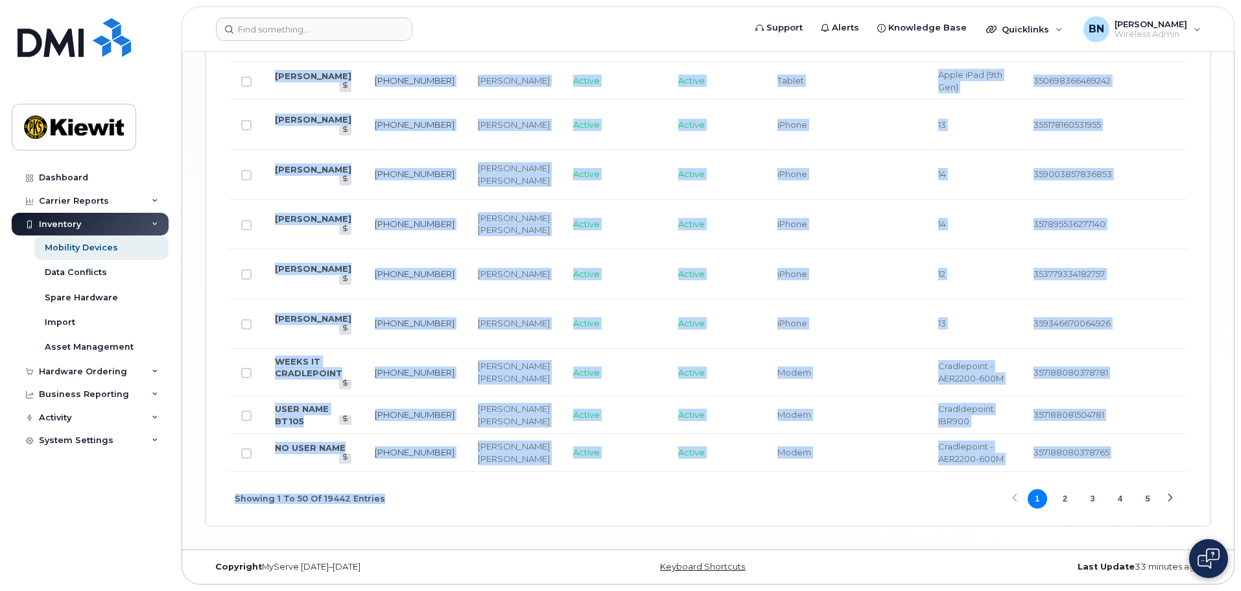
drag, startPoint x: 591, startPoint y: 473, endPoint x: 790, endPoint y: 473, distance: 199.0
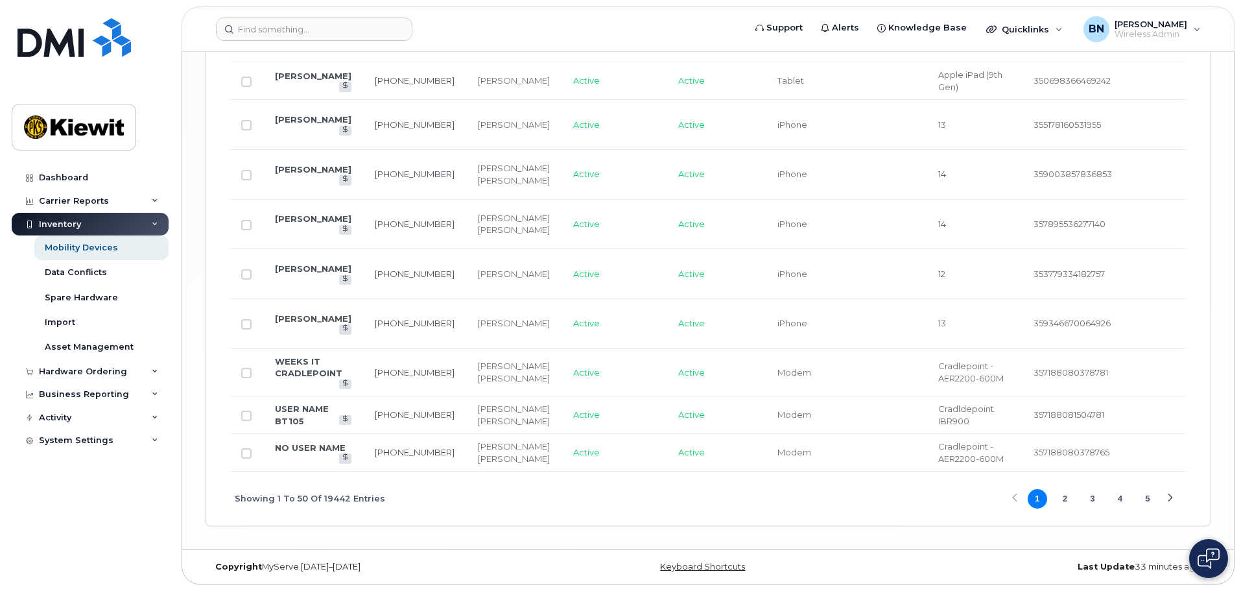
click at [787, 509] on div "Showing 1 To 50 Of 19442 Entries 1 2 3 4 5" at bounding box center [707, 498] width 957 height 54
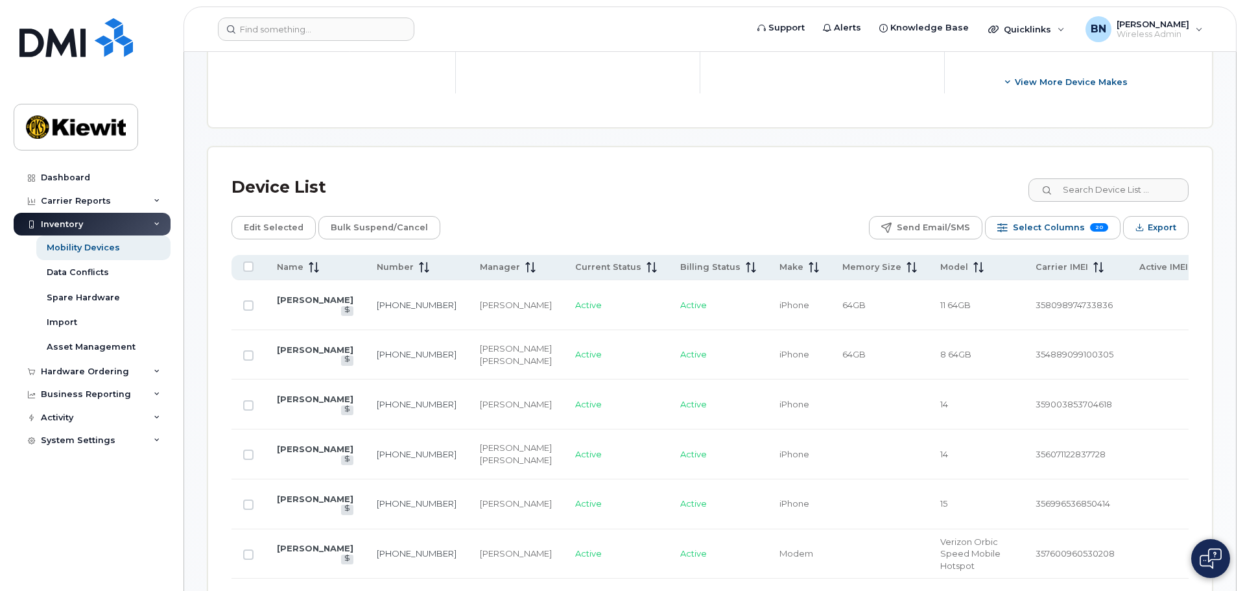
scroll to position [353, 0]
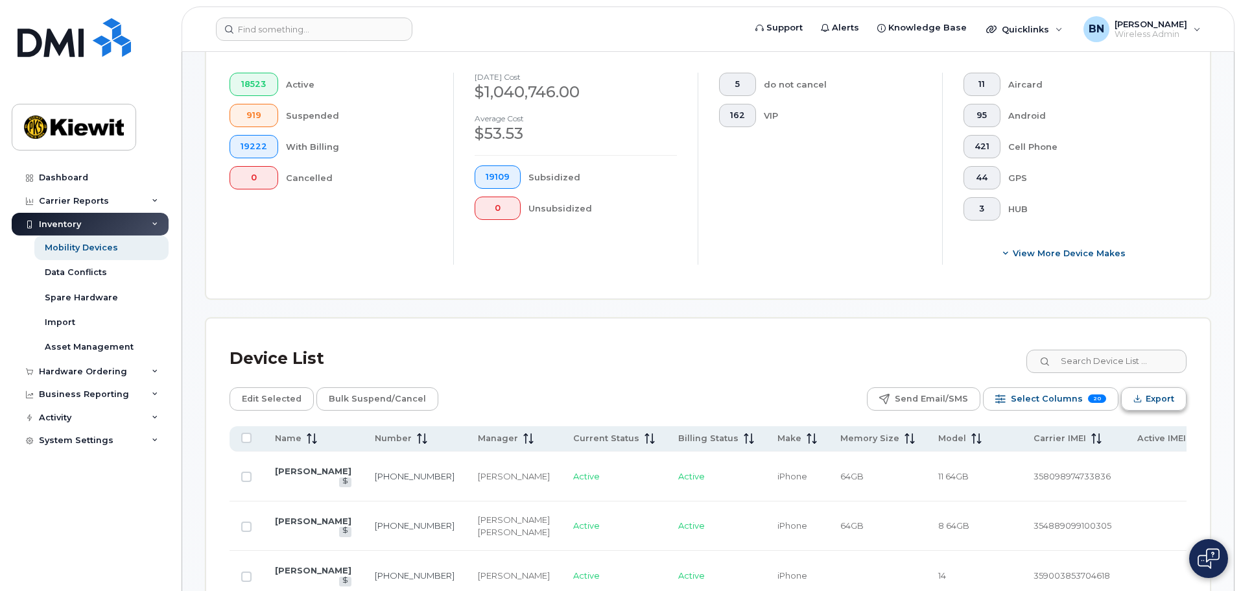
click at [1140, 394] on button "Export" at bounding box center [1153, 398] width 65 height 23
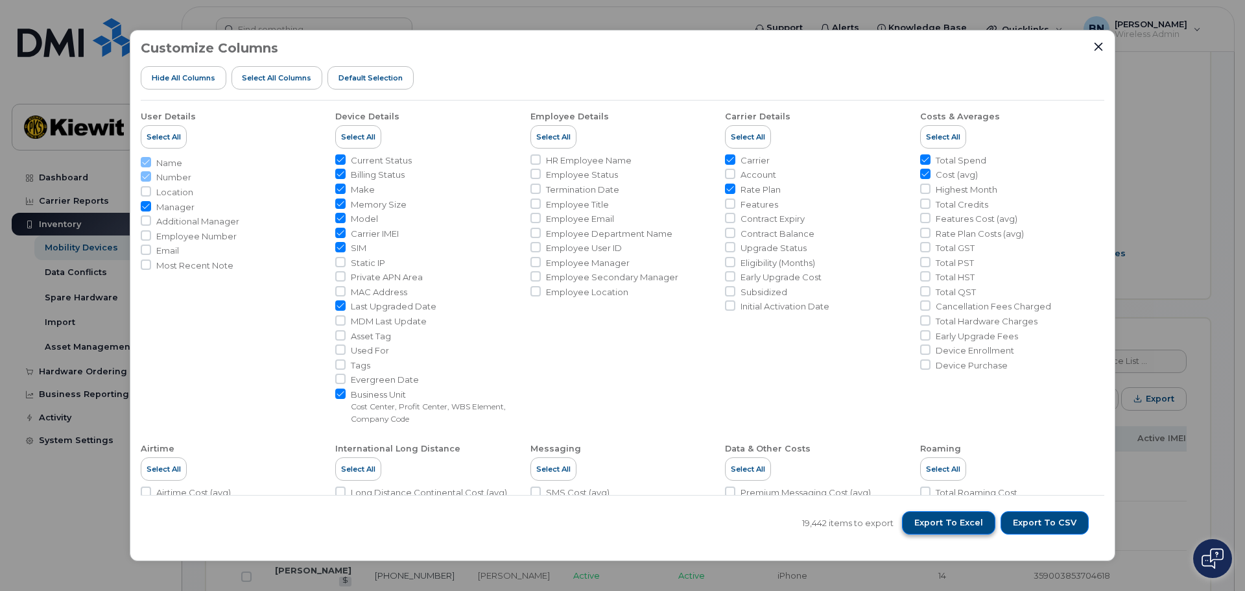
click at [961, 521] on span "Export to Excel" at bounding box center [948, 523] width 69 height 12
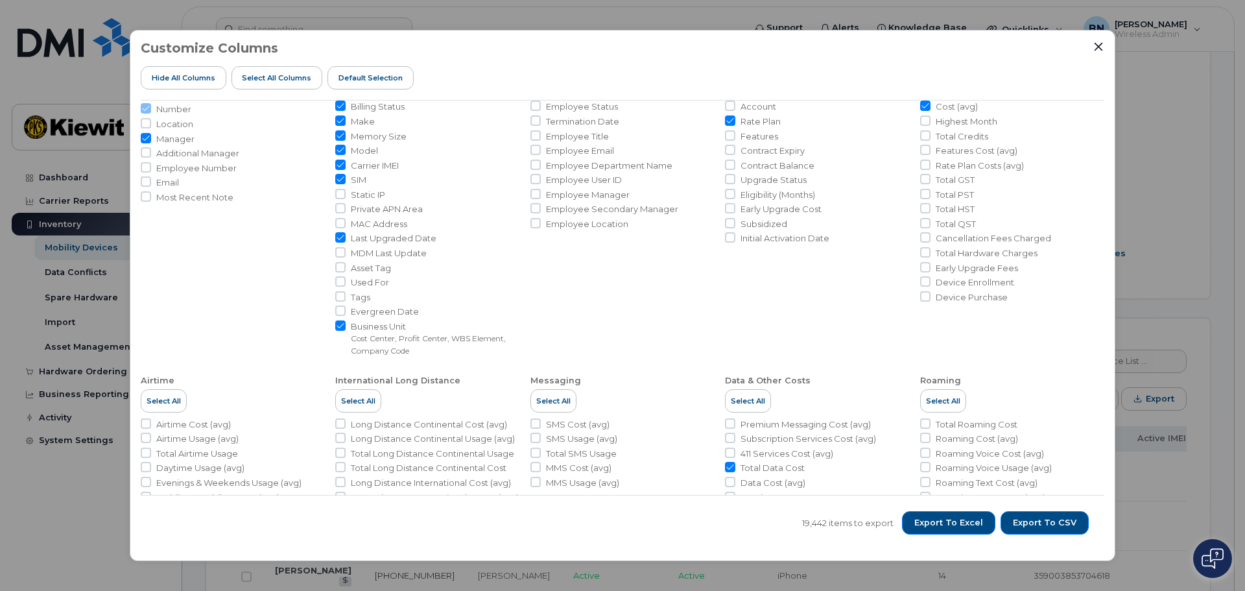
scroll to position [0, 0]
